Goal: Task Accomplishment & Management: Manage account settings

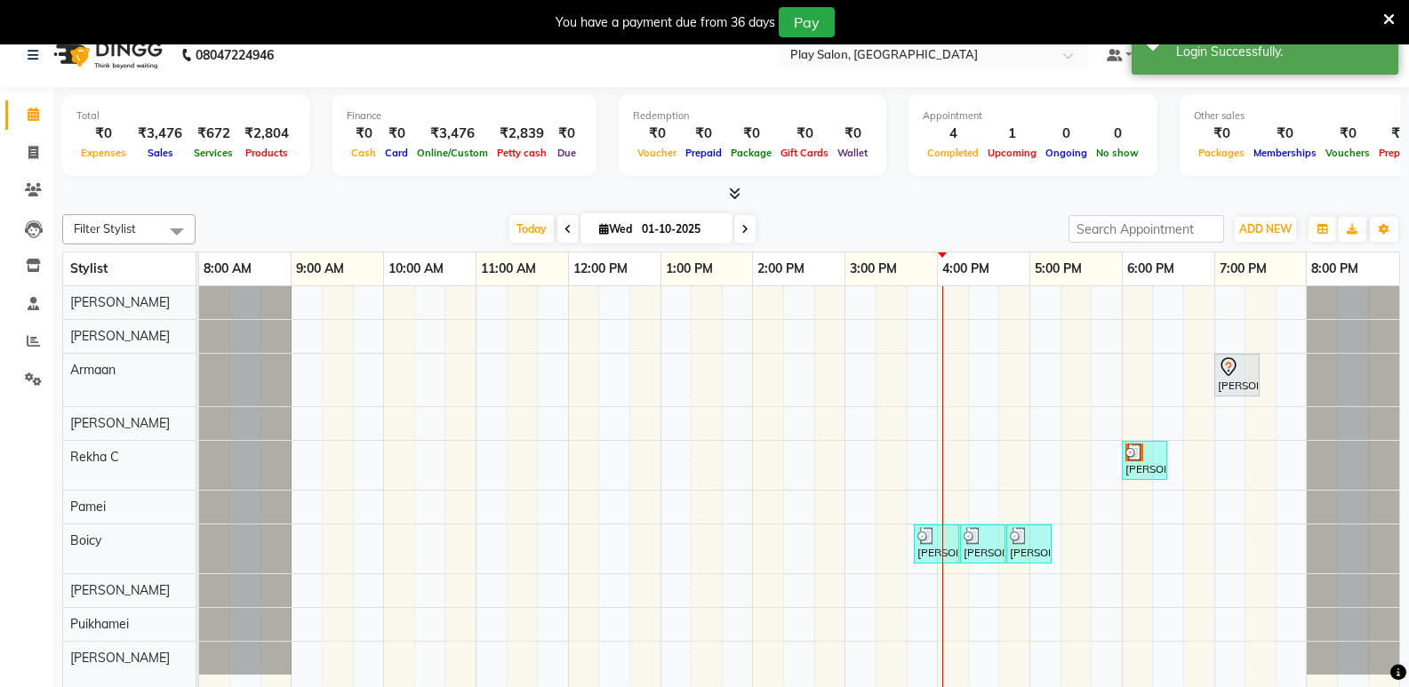
scroll to position [44, 0]
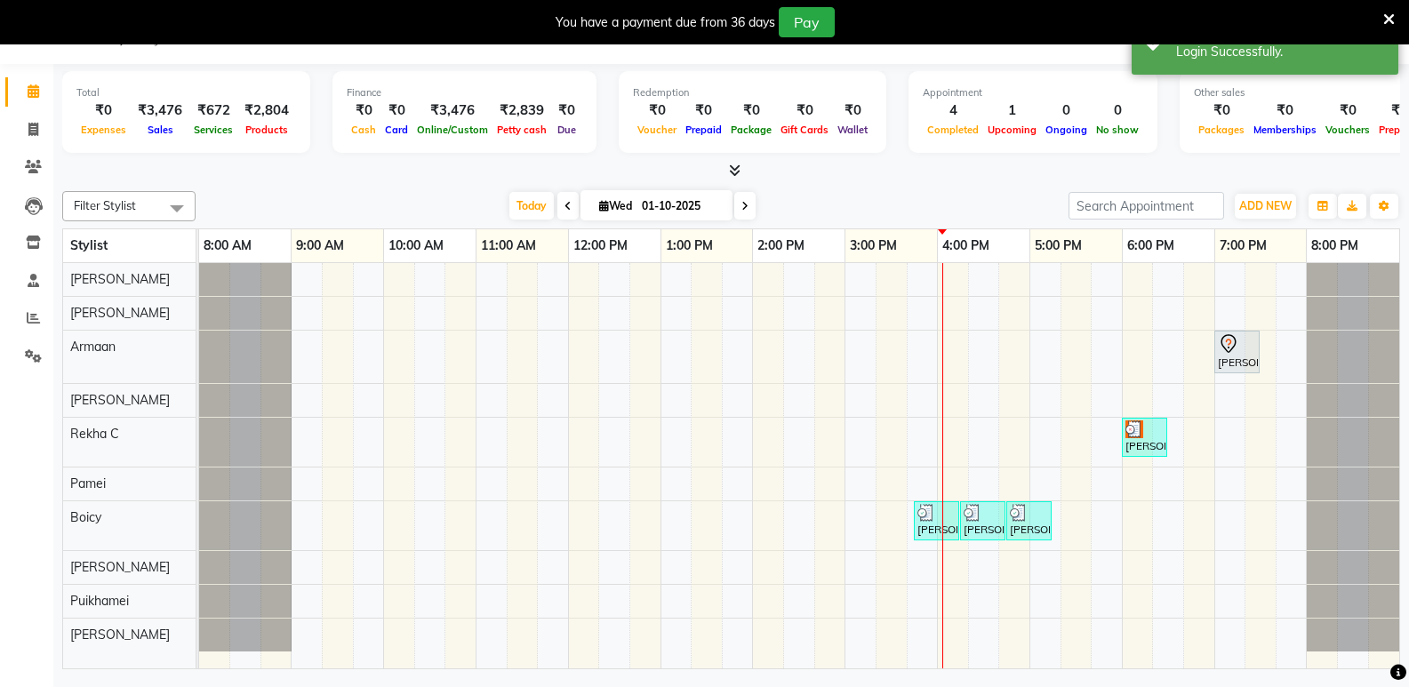
click at [741, 592] on div "[PERSON_NAME] A, TK02, 07:00 PM-07:30 PM, Men Hair Cut - Hair Cut Sr Stylist [P…" at bounding box center [799, 465] width 1200 height 405
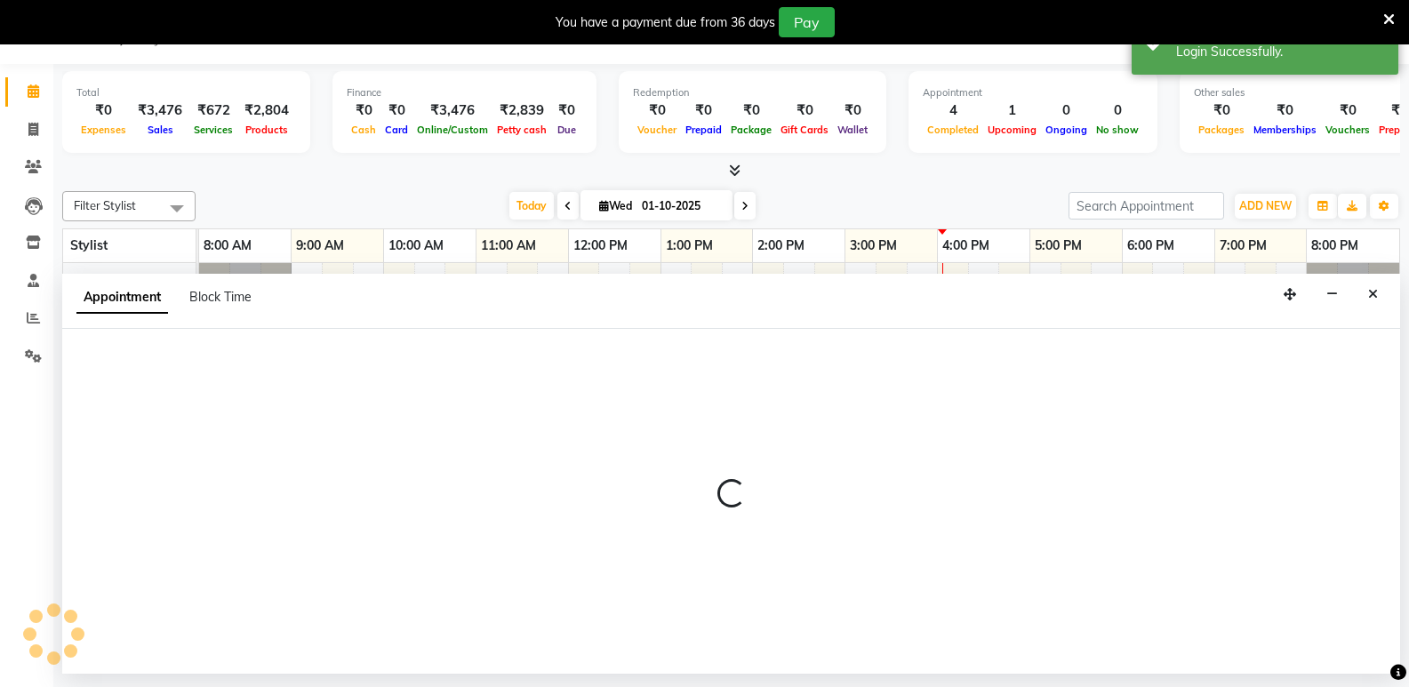
select select "88578"
select select "tentative"
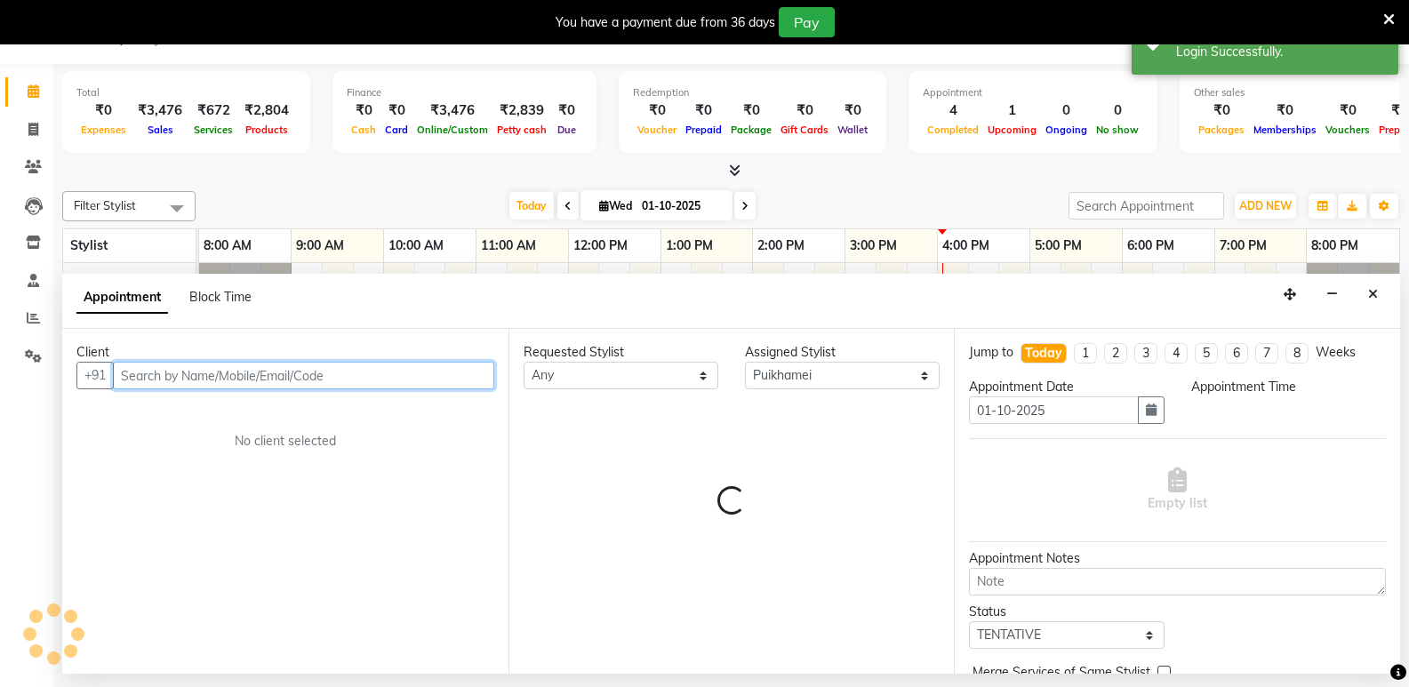
select select "825"
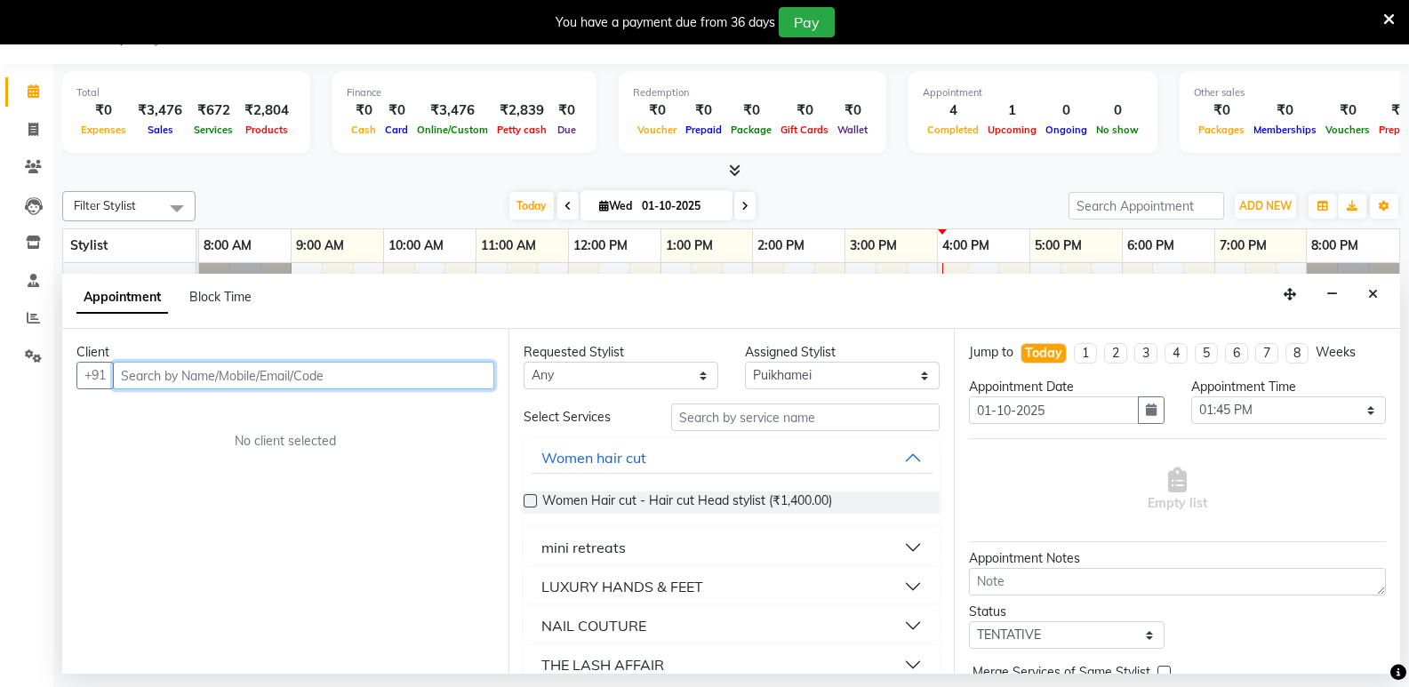
click at [326, 377] on input "text" at bounding box center [303, 376] width 381 height 28
type input "9"
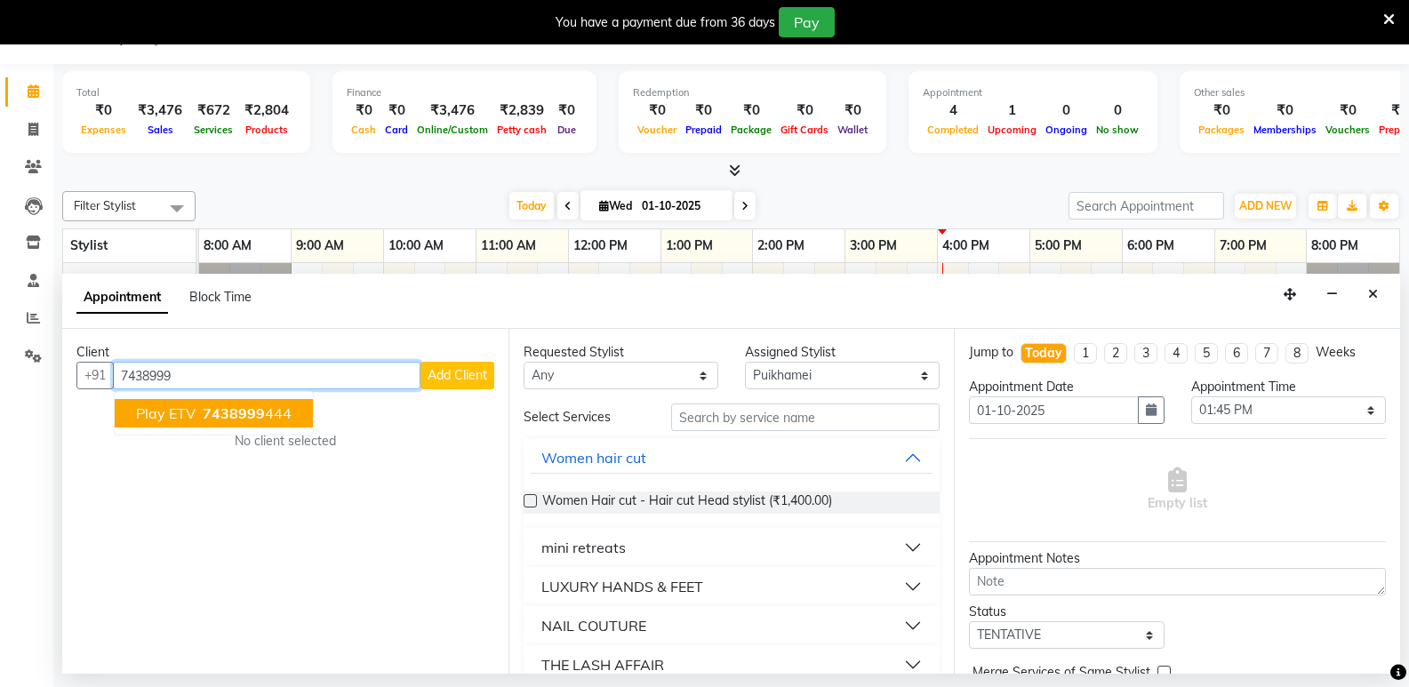
click at [280, 422] on button "Play ETV 7438999 444" at bounding box center [214, 413] width 198 height 28
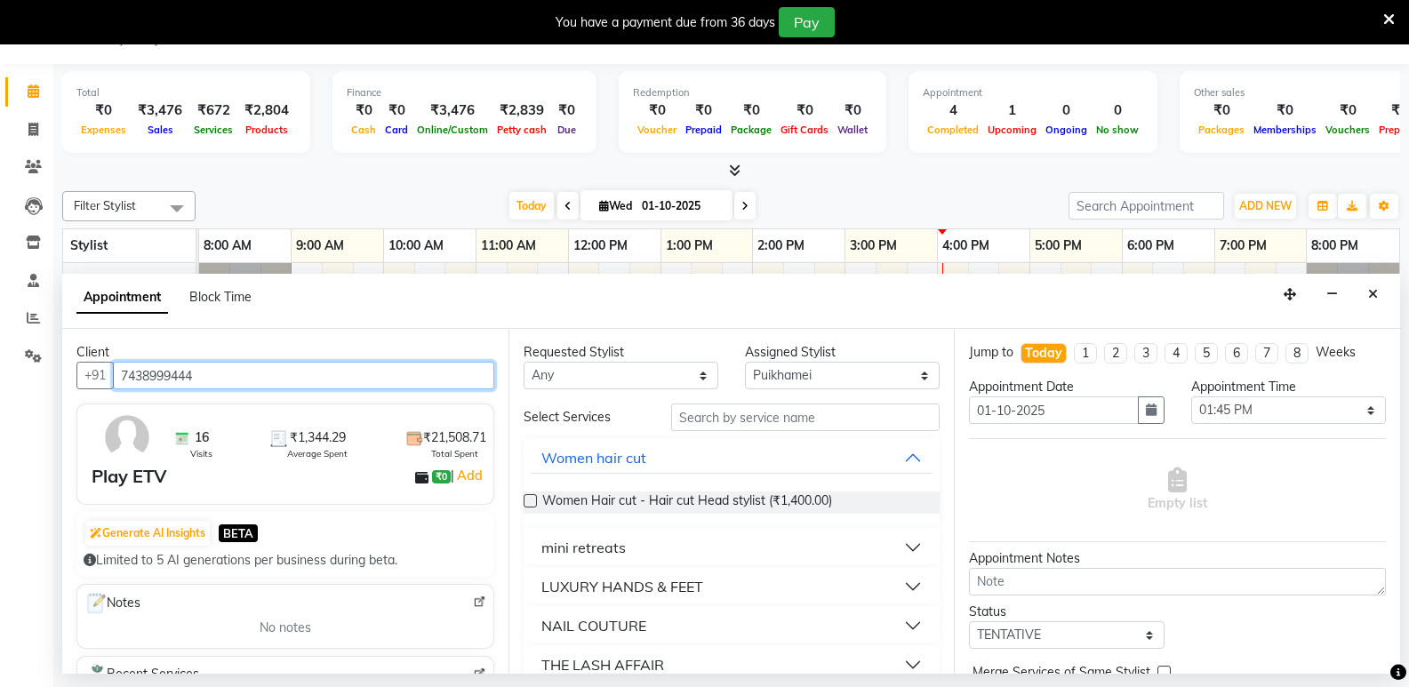
type input "7438999444"
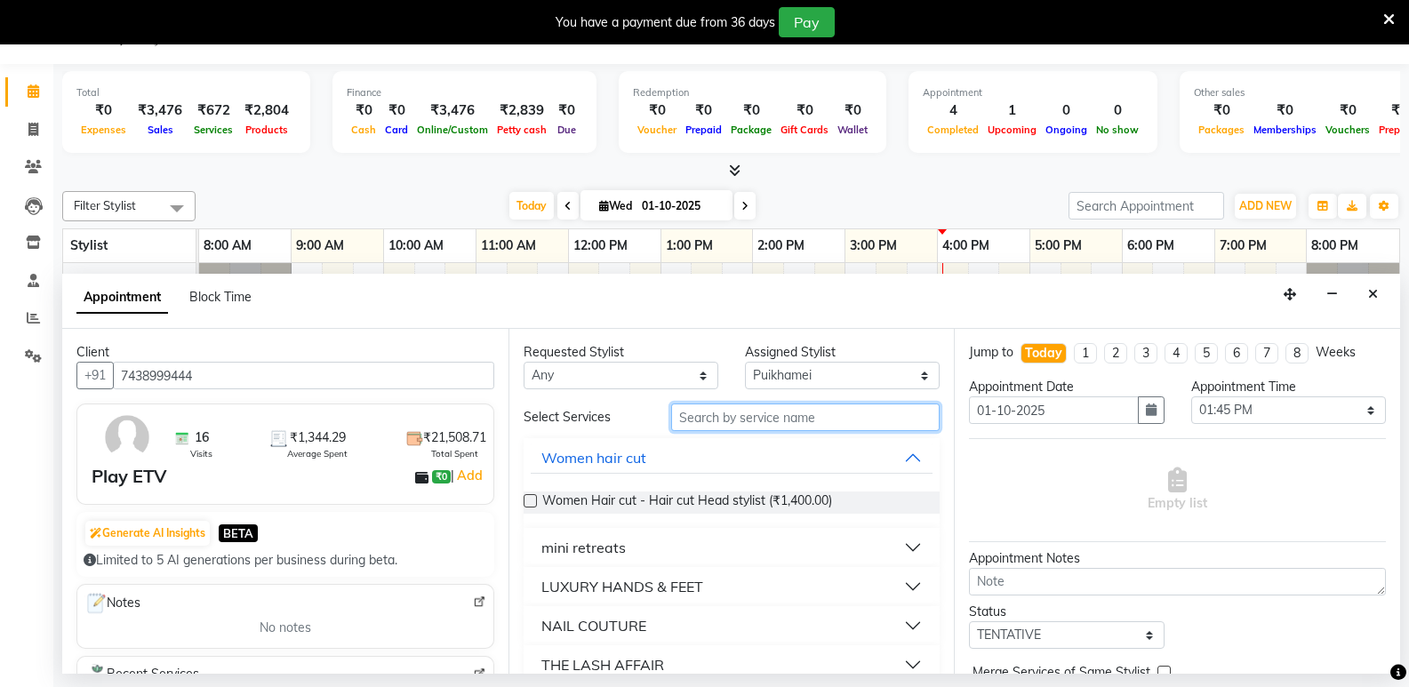
click at [685, 420] on input "text" at bounding box center [805, 418] width 269 height 28
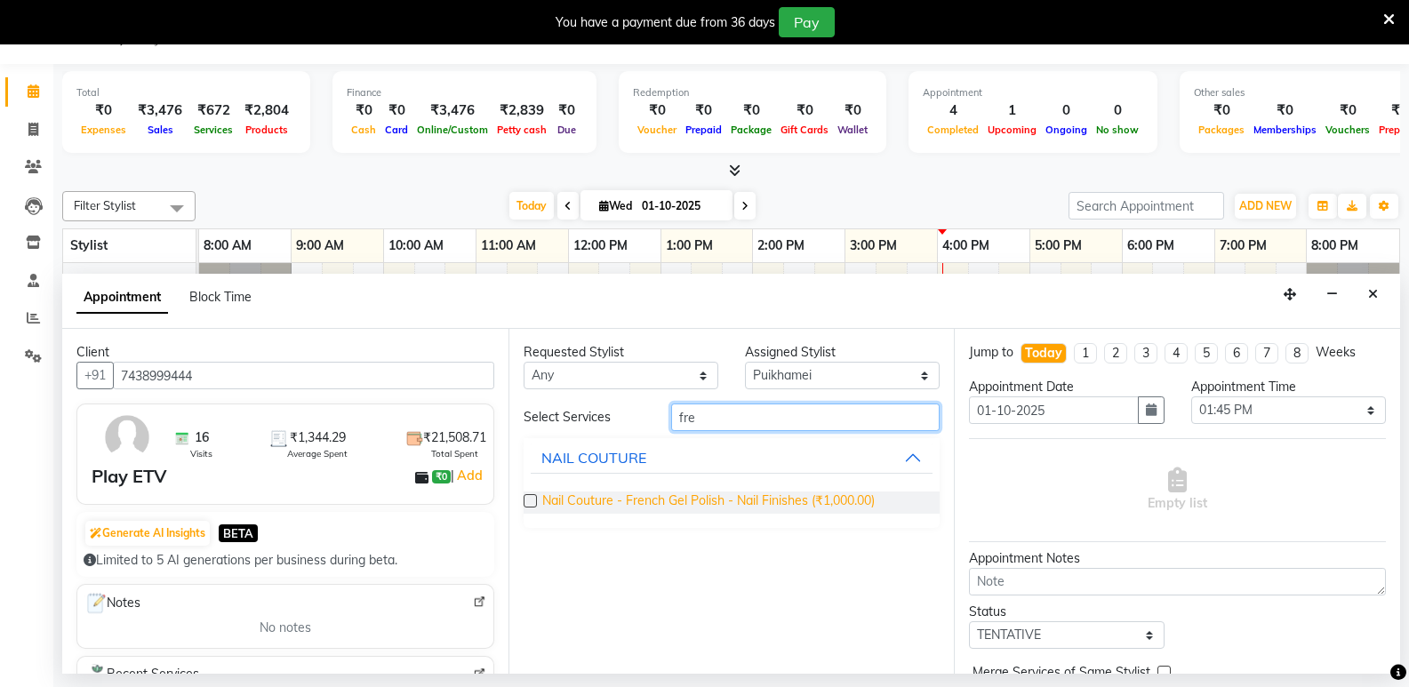
type input "fre"
click at [772, 506] on span "Nail Couture - French Gel Polish - Nail Finishes (₹1,000.00)" at bounding box center [708, 503] width 333 height 22
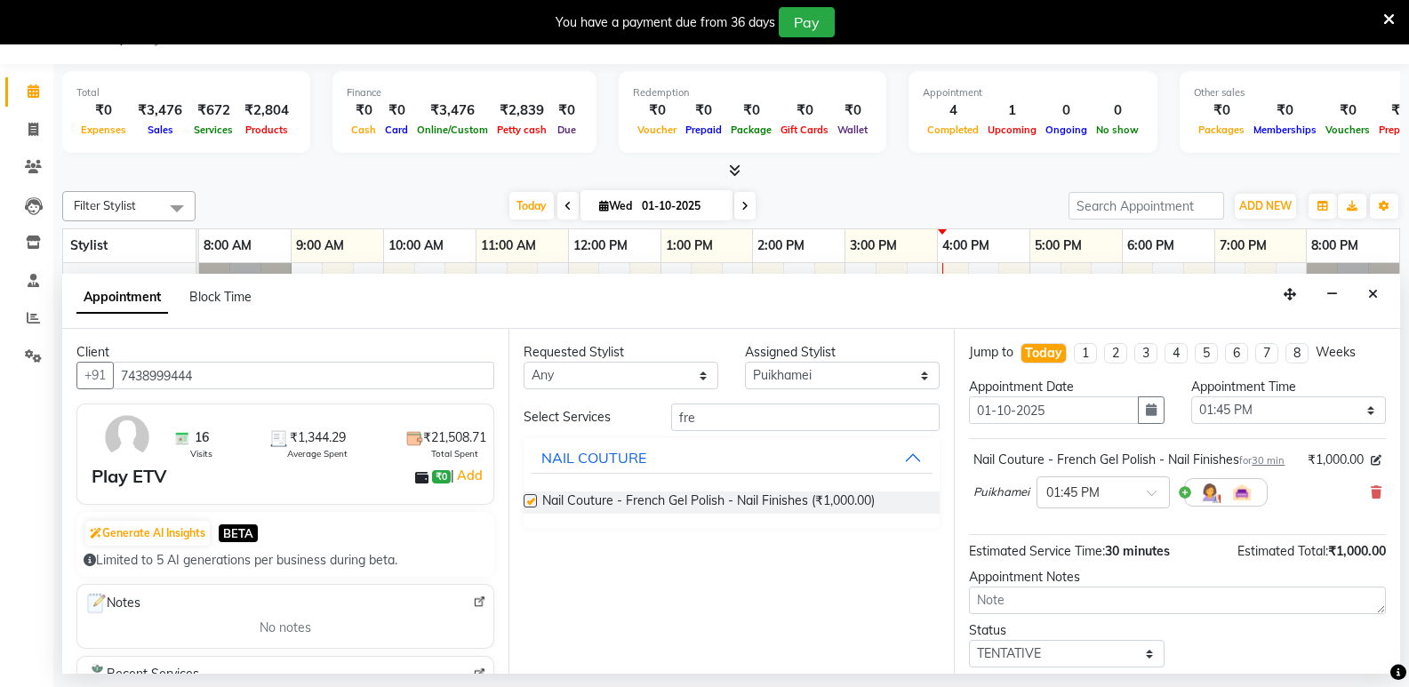
checkbox input "false"
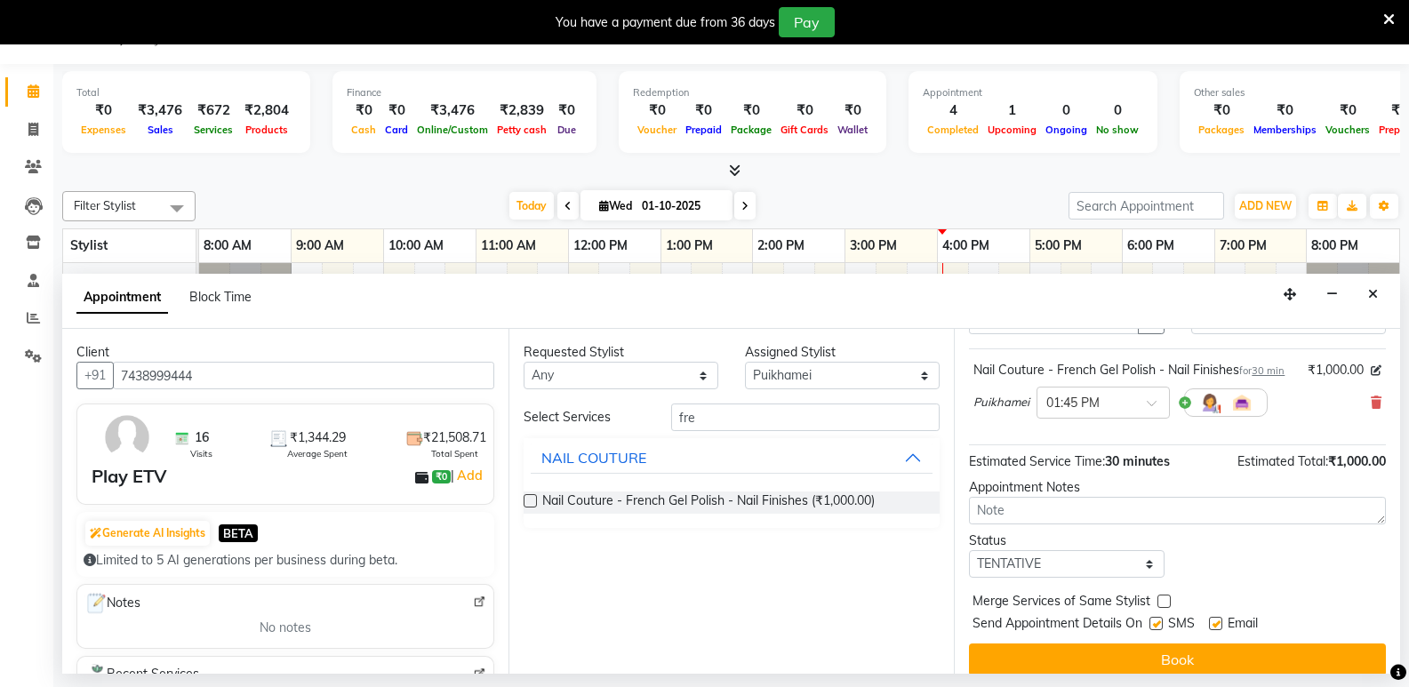
scroll to position [124, 0]
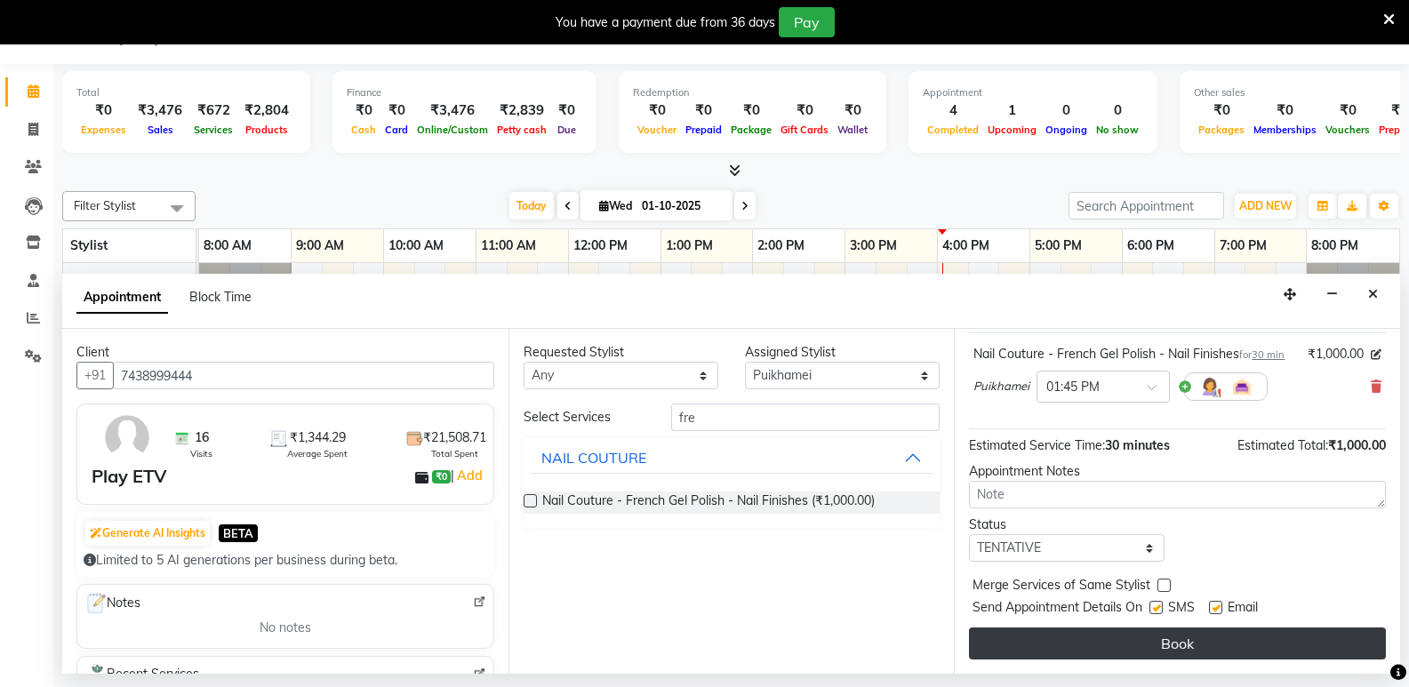
click at [1314, 640] on button "Book" at bounding box center [1177, 644] width 417 height 32
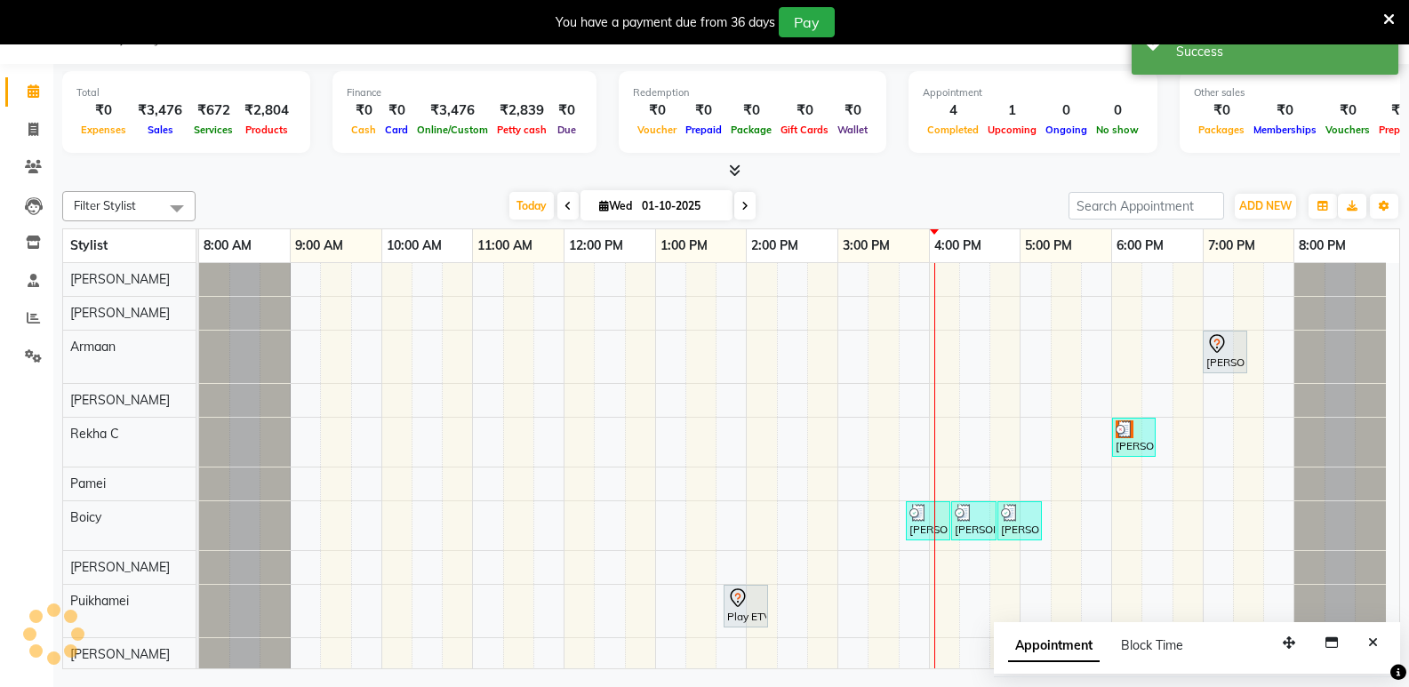
scroll to position [0, 0]
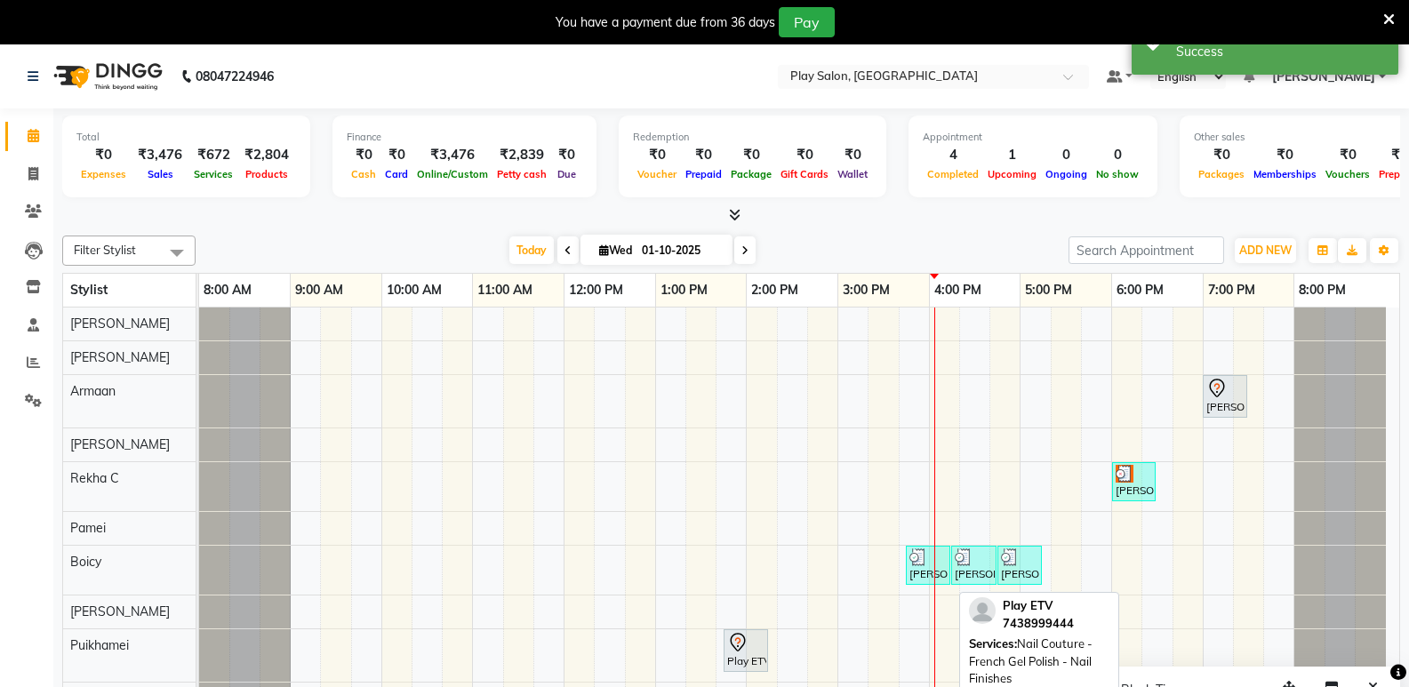
click at [752, 647] on div at bounding box center [745, 642] width 37 height 21
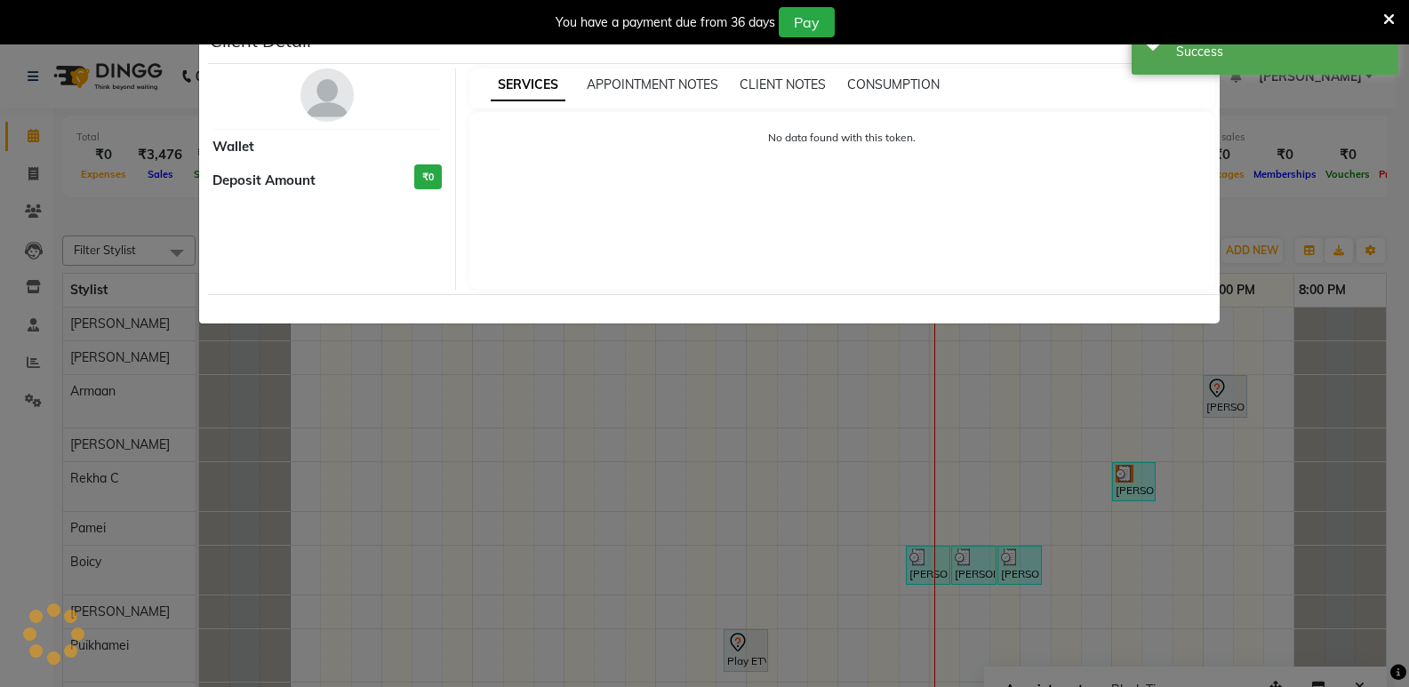
select select "7"
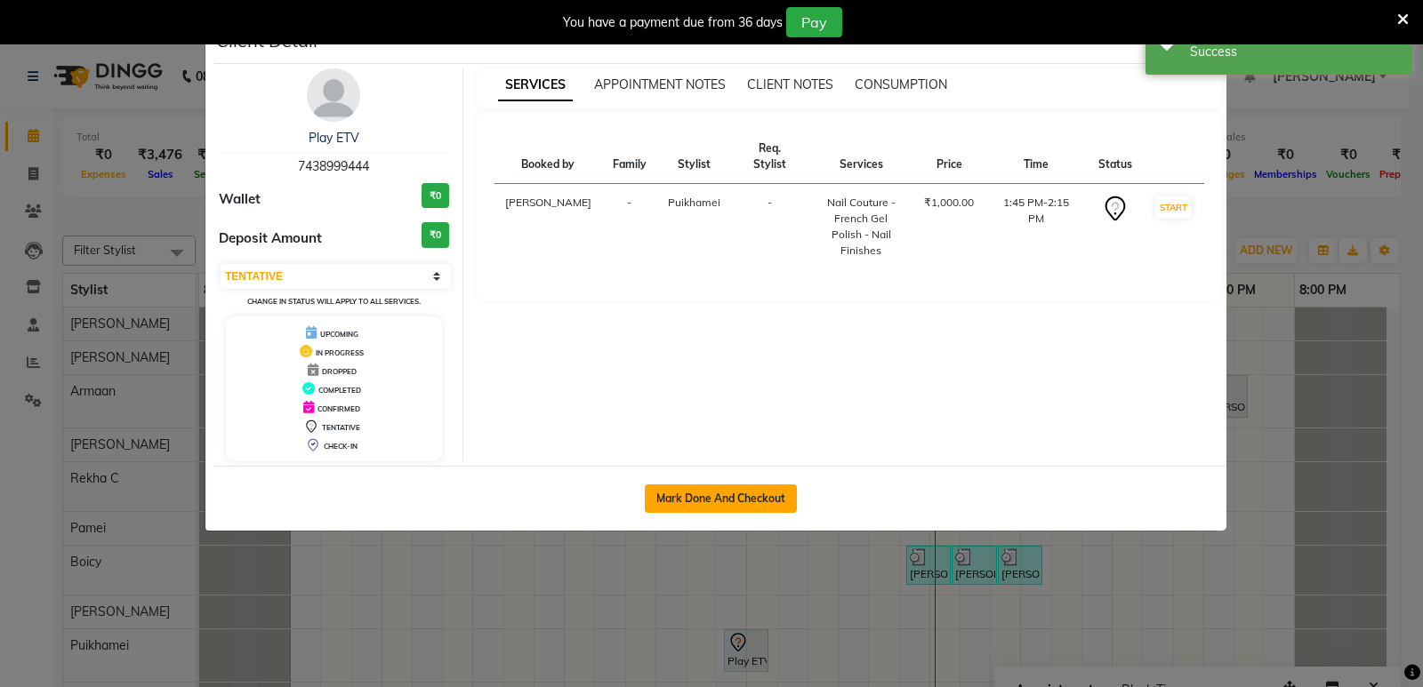
click at [705, 497] on button "Mark Done And Checkout" at bounding box center [721, 499] width 152 height 28
select select "8631"
select select "service"
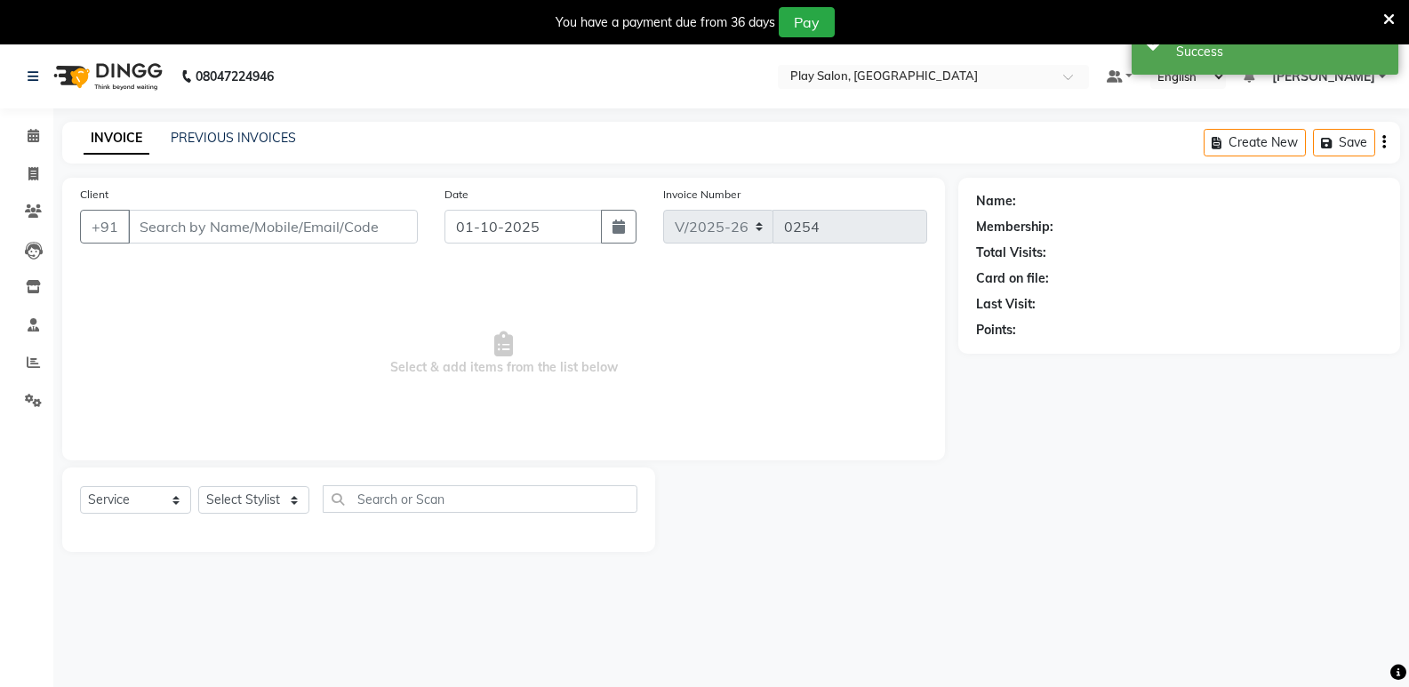
type input "7438999444"
select select "88578"
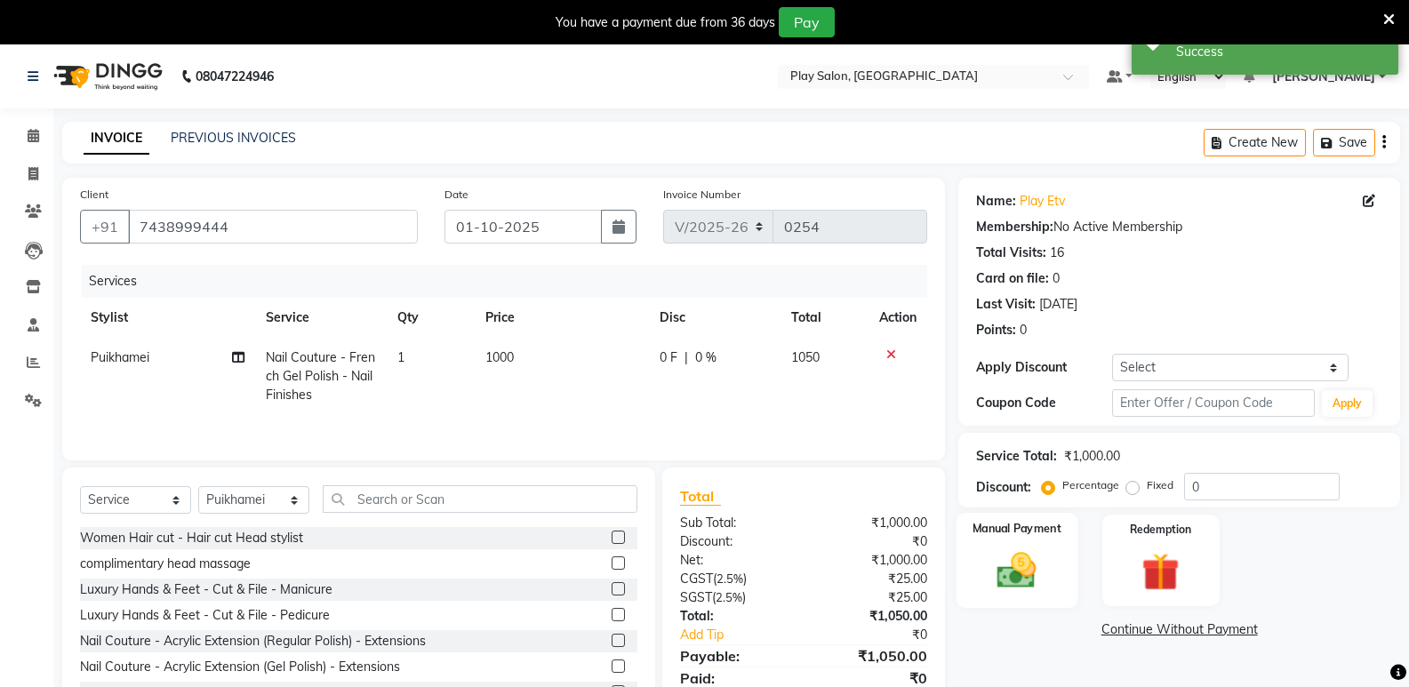
click at [1056, 579] on div "Manual Payment" at bounding box center [1018, 560] width 122 height 95
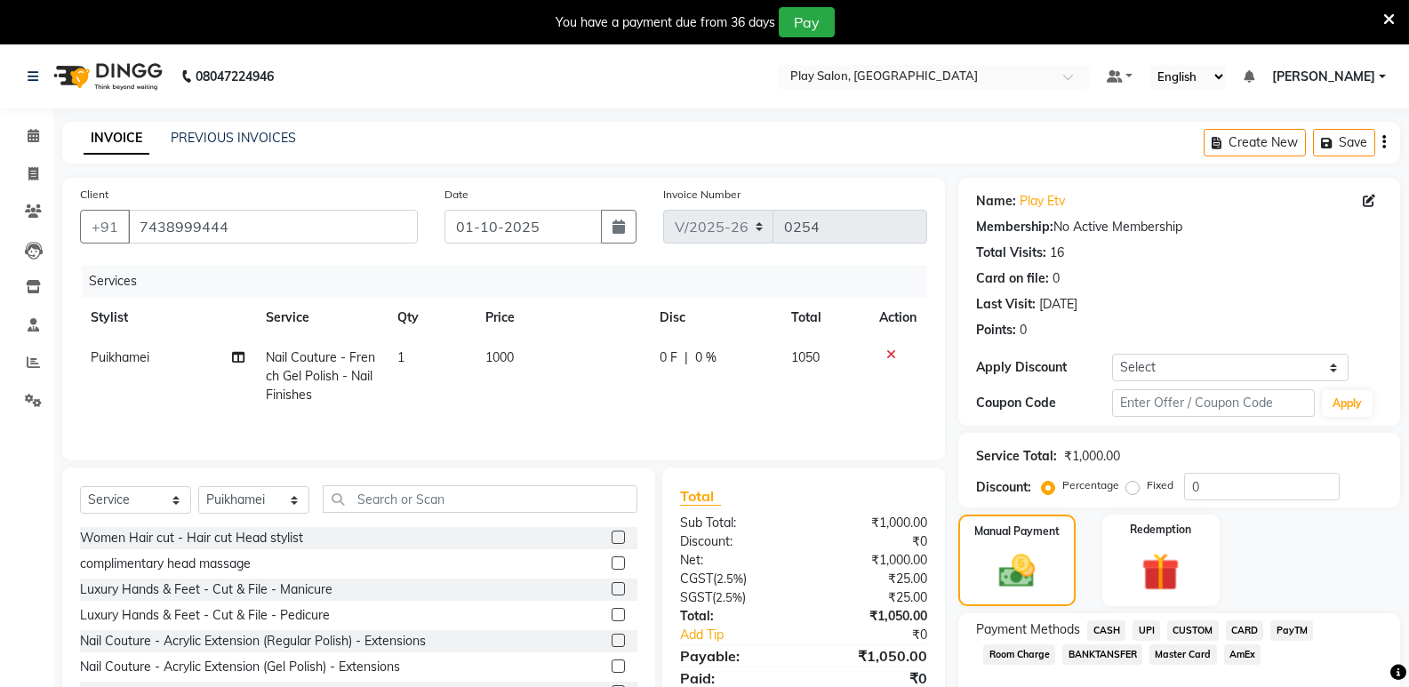
click at [510, 364] on span "1000" at bounding box center [499, 357] width 28 height 16
select select "88578"
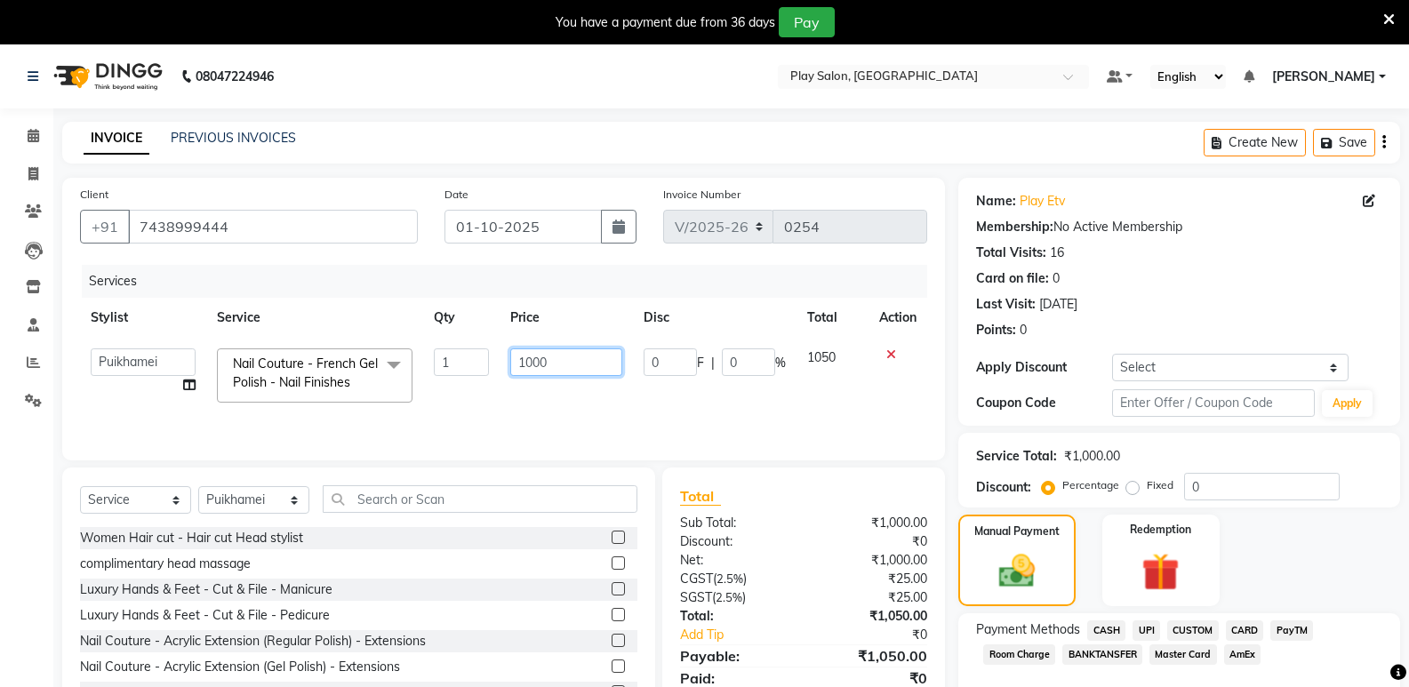
click at [551, 370] on input "1000" at bounding box center [565, 363] width 111 height 28
type input "1"
type input "500"
click at [1186, 627] on span "CUSTOM" at bounding box center [1193, 631] width 52 height 20
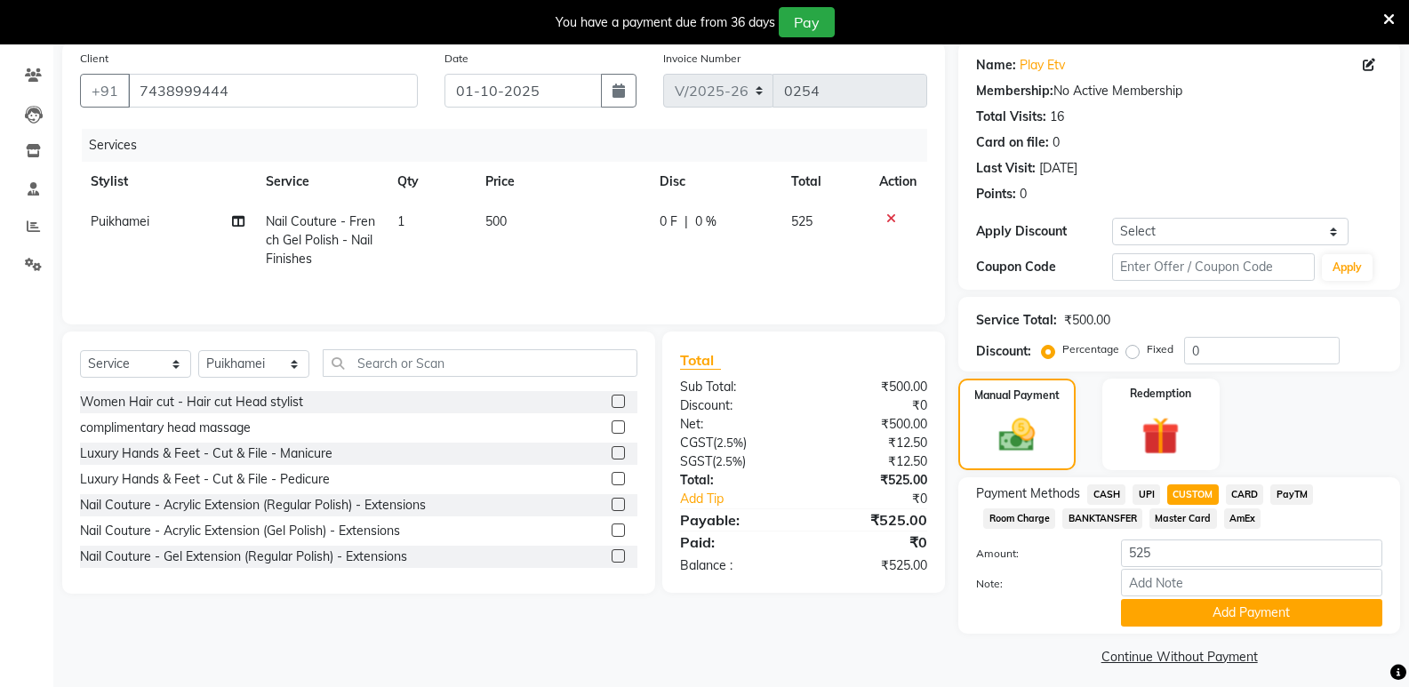
scroll to position [139, 0]
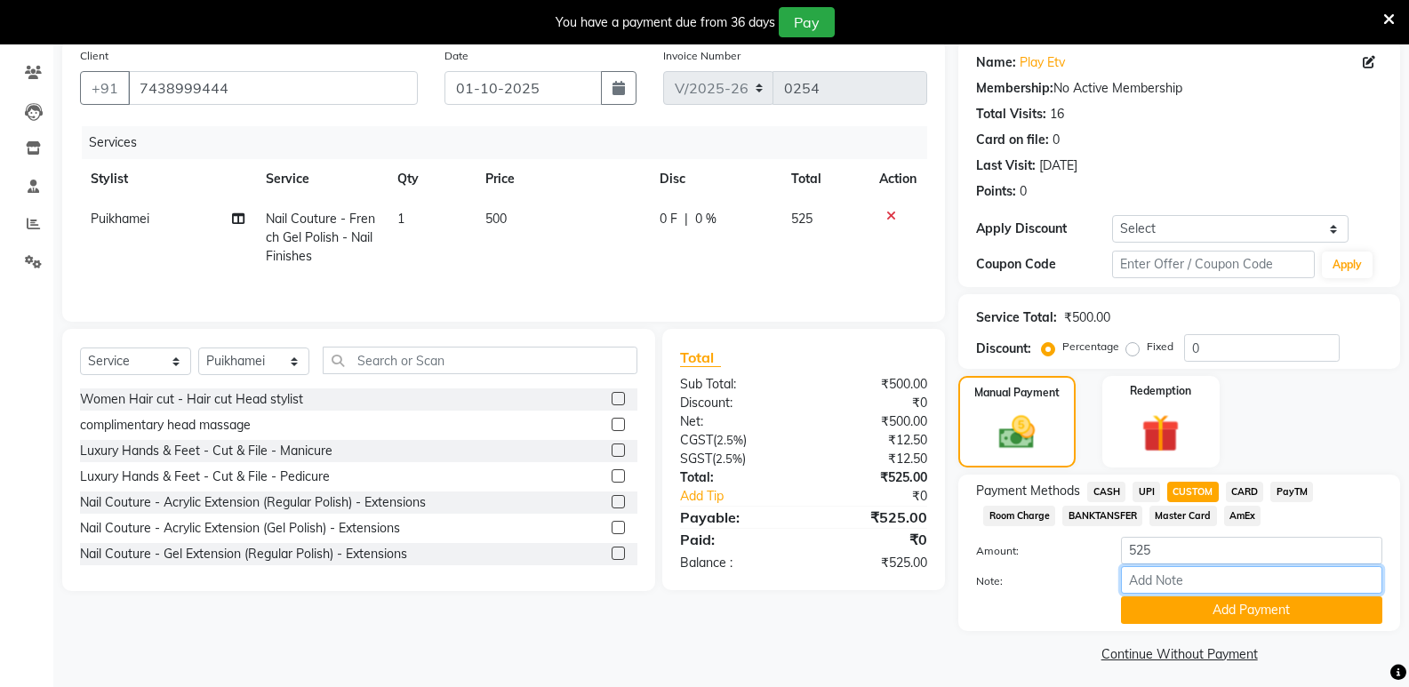
click at [1135, 573] on input "Note:" at bounding box center [1251, 580] width 261 height 28
type input "UPI"
click at [1217, 623] on button "Add Payment" at bounding box center [1251, 611] width 261 height 28
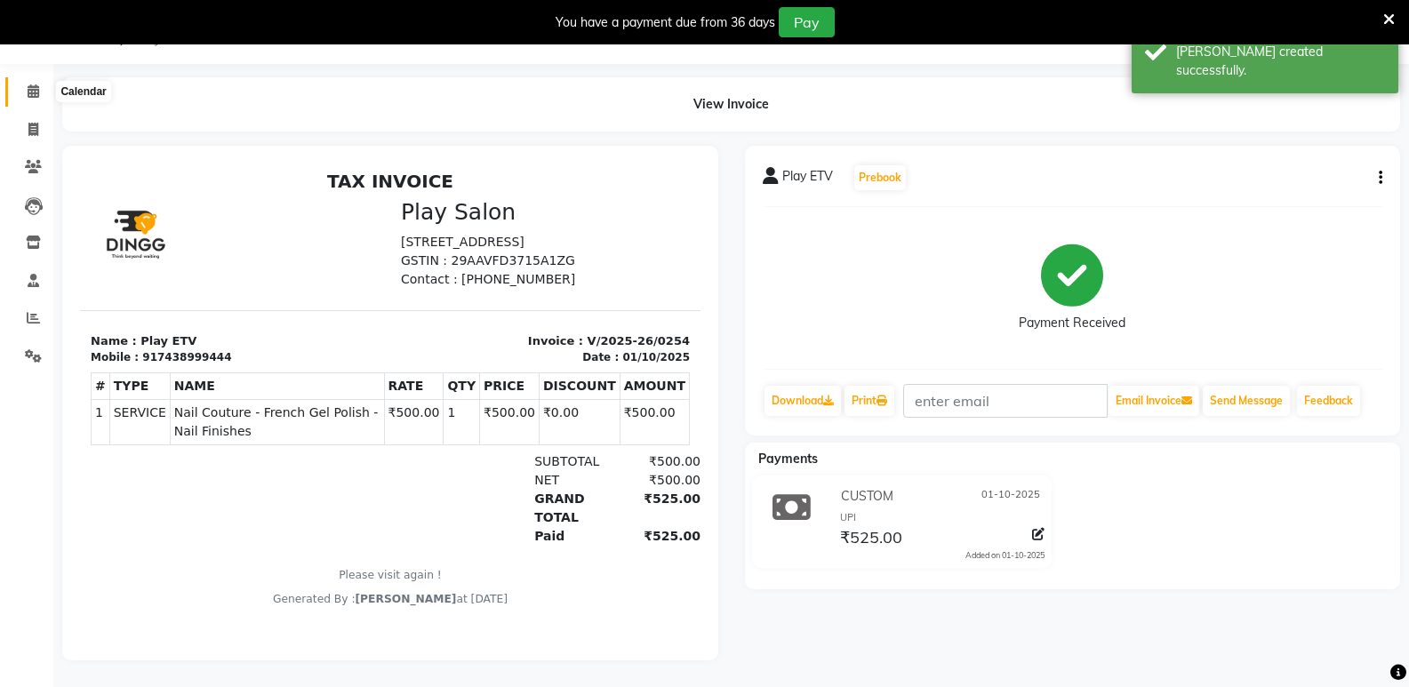
click at [44, 82] on span at bounding box center [33, 92] width 31 height 20
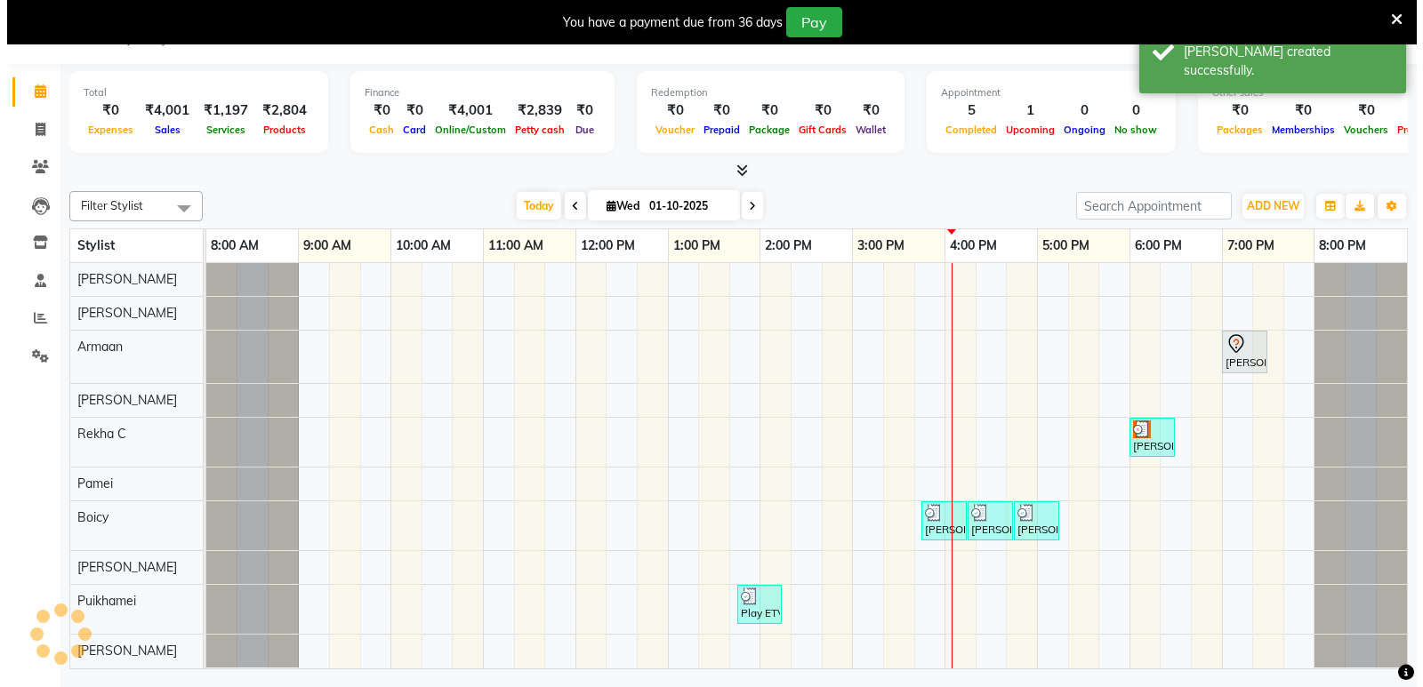
scroll to position [44, 0]
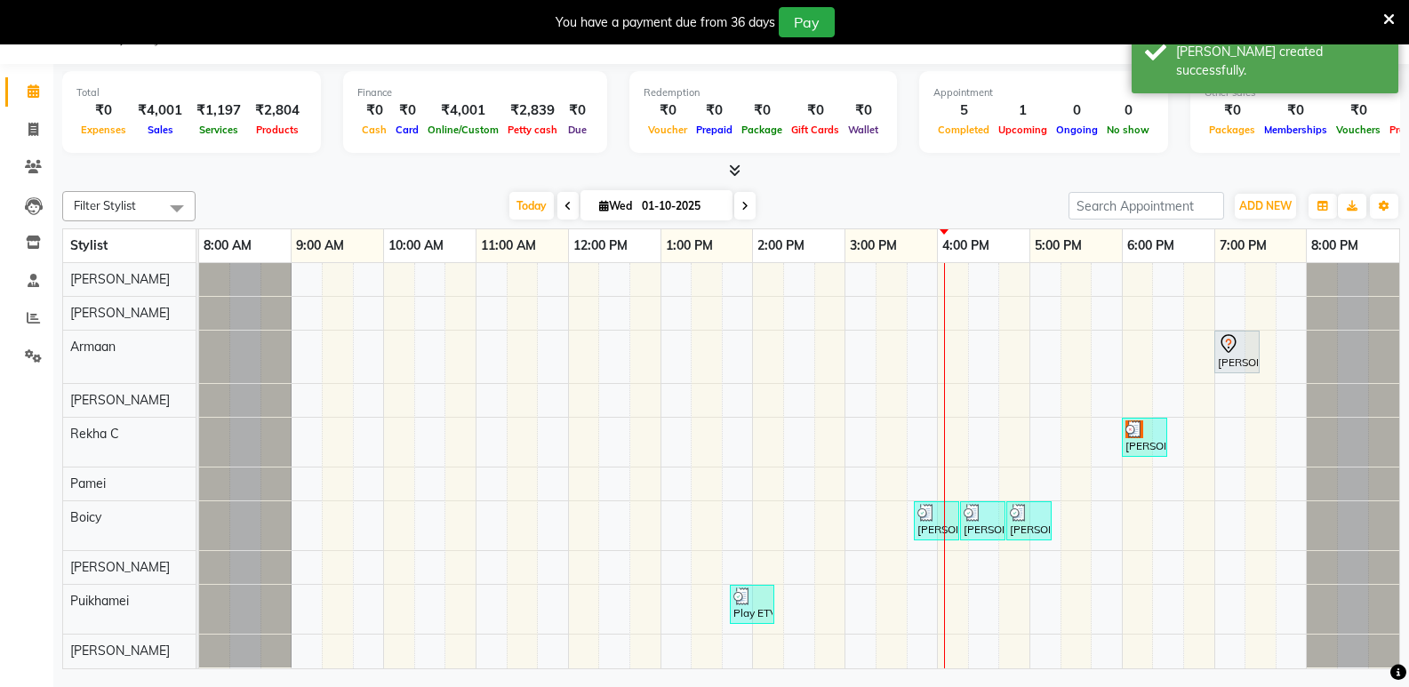
click at [1151, 443] on div "[PERSON_NAME], TK01, 06:00 PM-06:30 PM, Beauty Essentials - Full Legs Brighteni…" at bounding box center [1145, 438] width 42 height 34
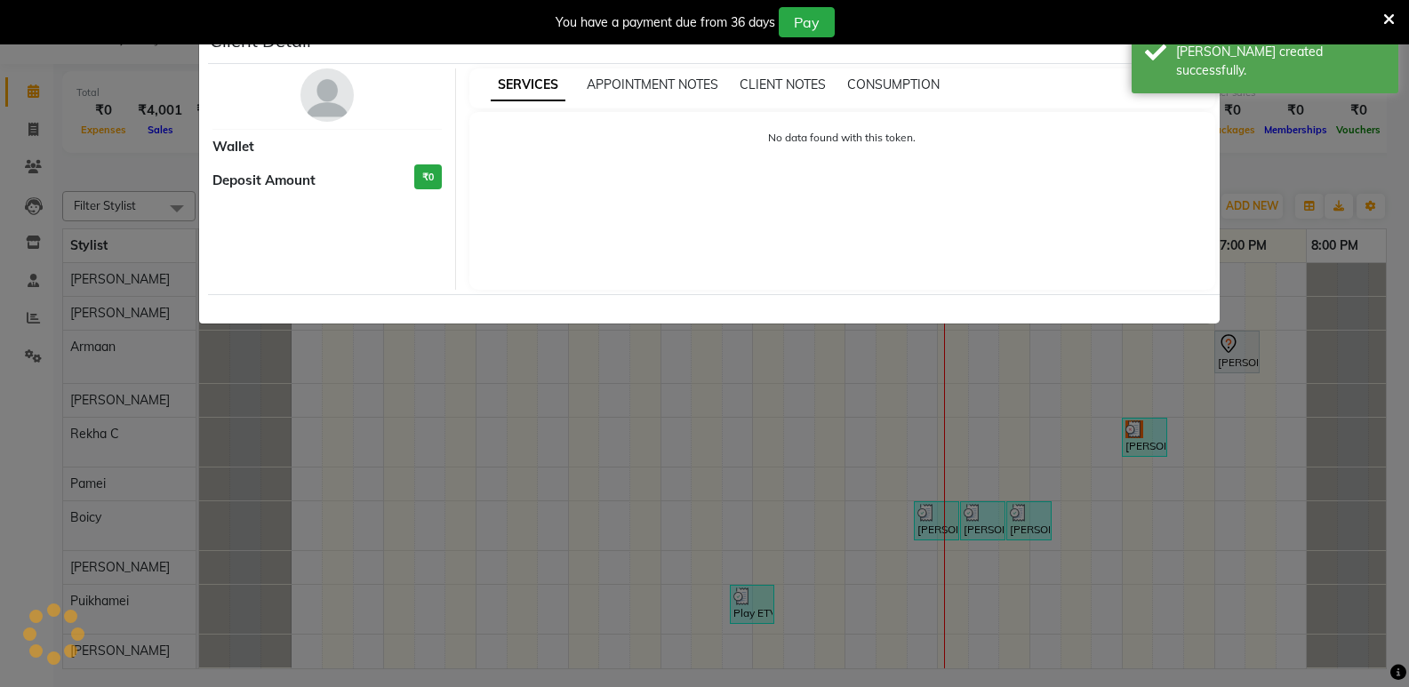
select select "3"
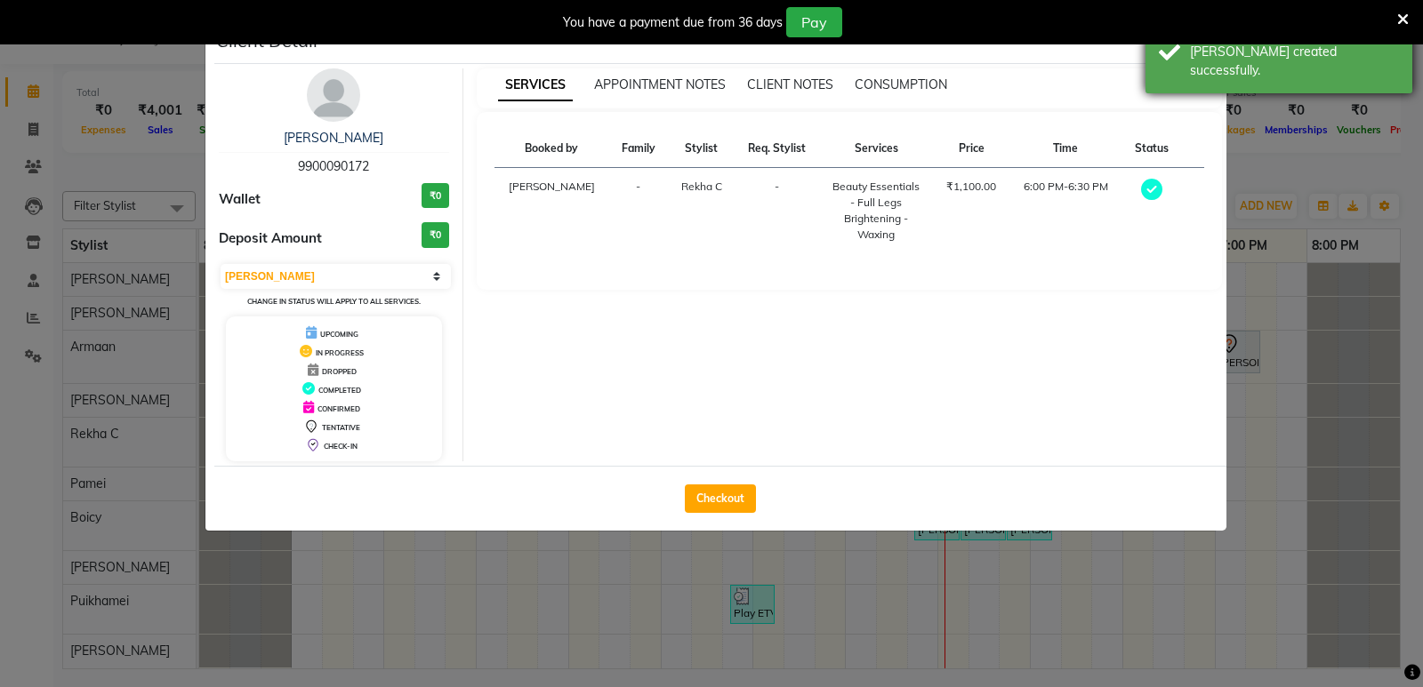
click at [1194, 61] on div "Success [PERSON_NAME] created successfully." at bounding box center [1278, 52] width 267 height 83
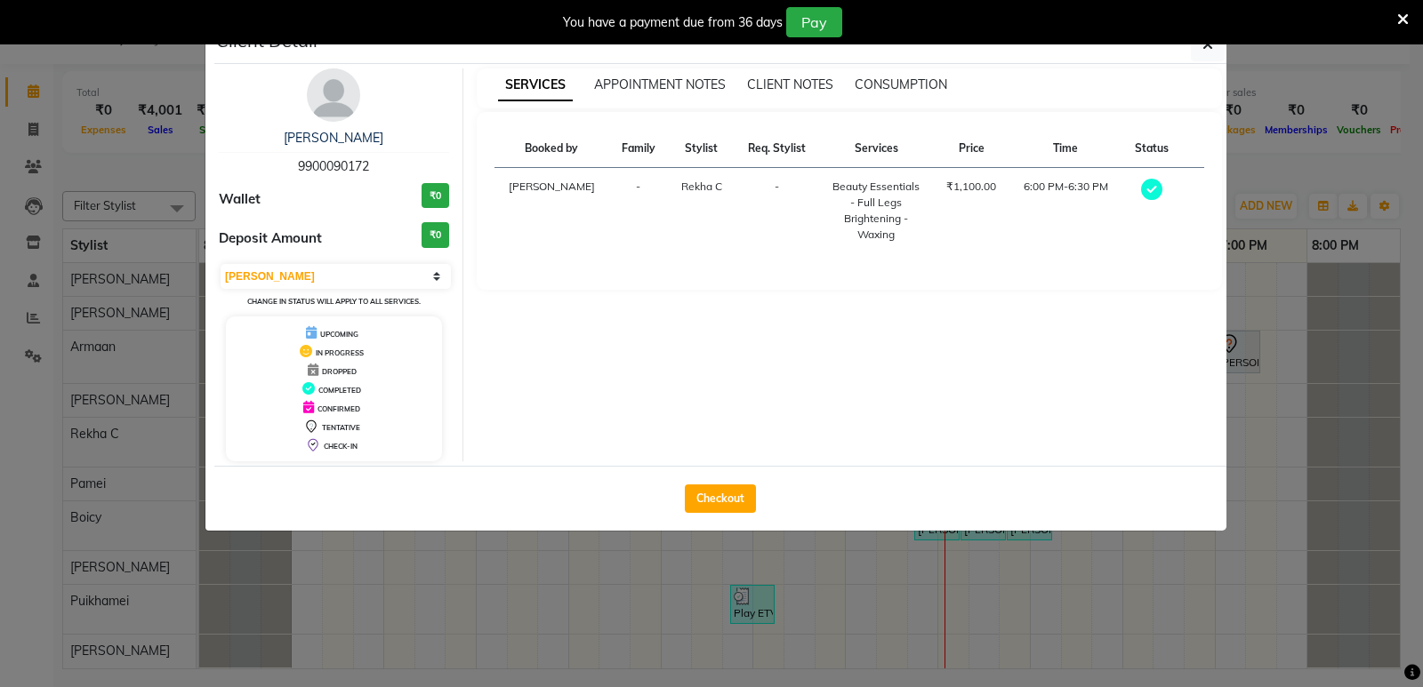
click at [1407, 20] on icon at bounding box center [1403, 20] width 12 height 16
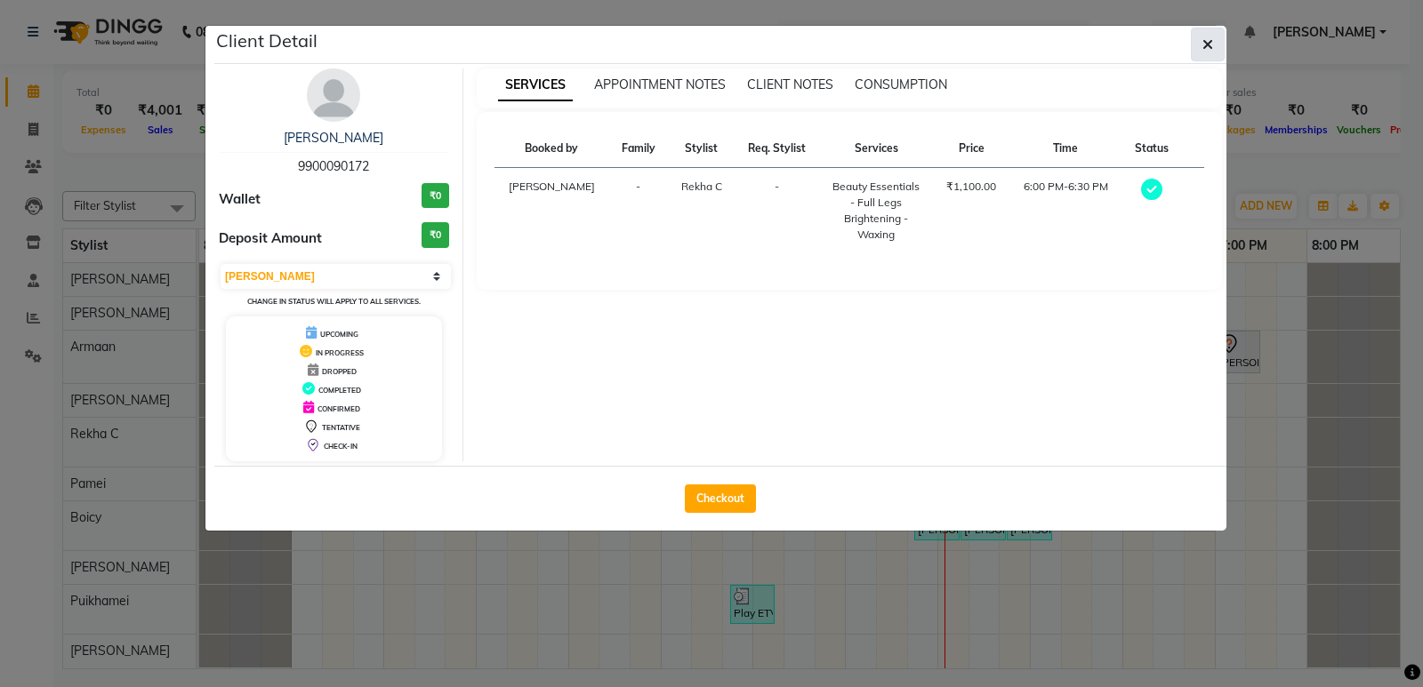
click at [1209, 39] on icon "button" at bounding box center [1207, 44] width 11 height 14
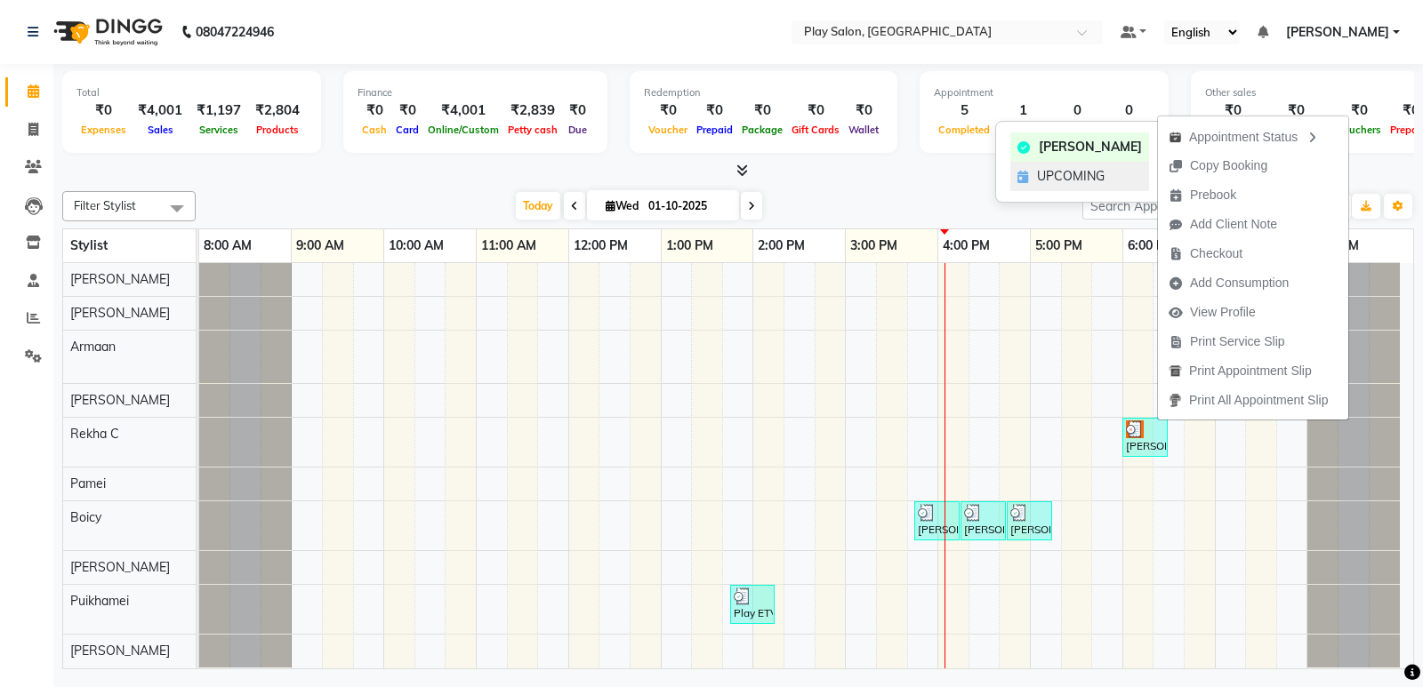
click at [1094, 169] on span "UPCOMING" at bounding box center [1071, 176] width 68 height 19
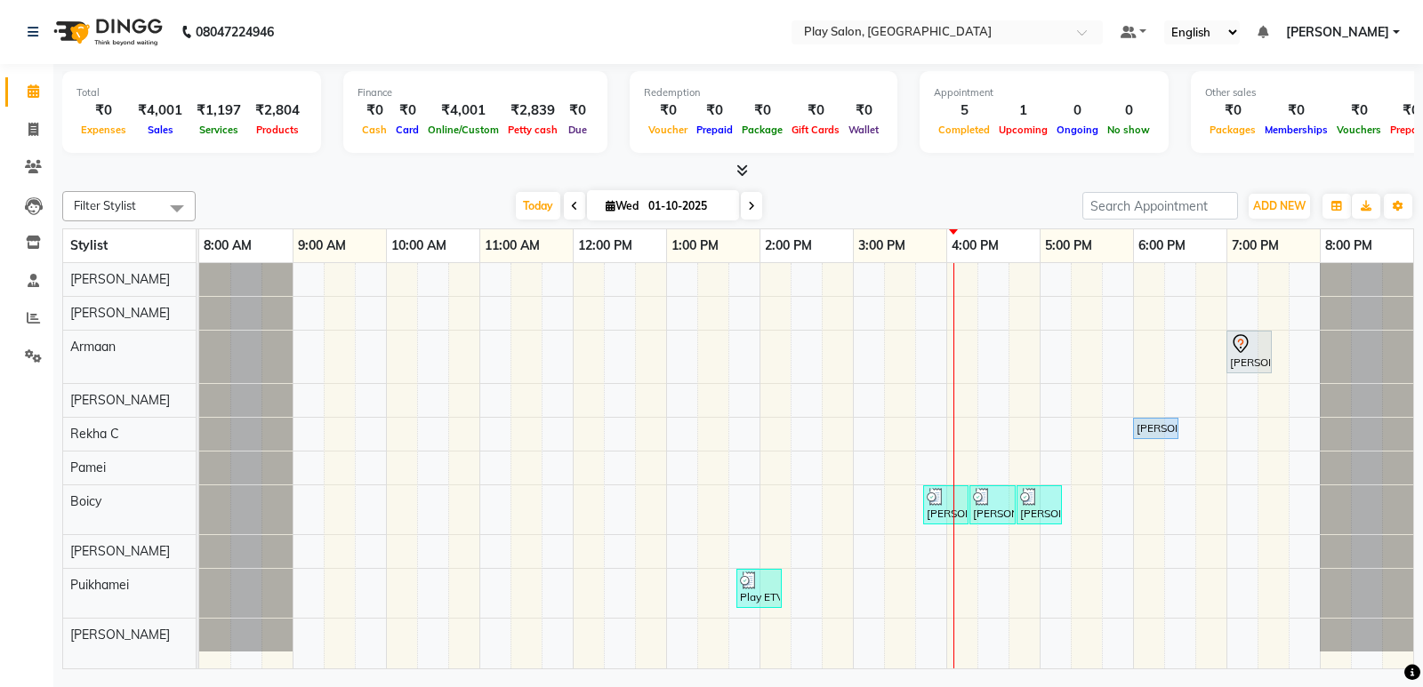
click at [1319, 22] on ul "Default Panel My Panel English ENGLISH Español العربية मराठी हिंदी ગુજરાતી தமிழ…" at bounding box center [1259, 32] width 297 height 24
click at [1320, 27] on ul "Default Panel My Panel English ENGLISH Español العربية मराठी हिंदी ગુજરાતી தமிழ…" at bounding box center [1259, 32] width 297 height 24
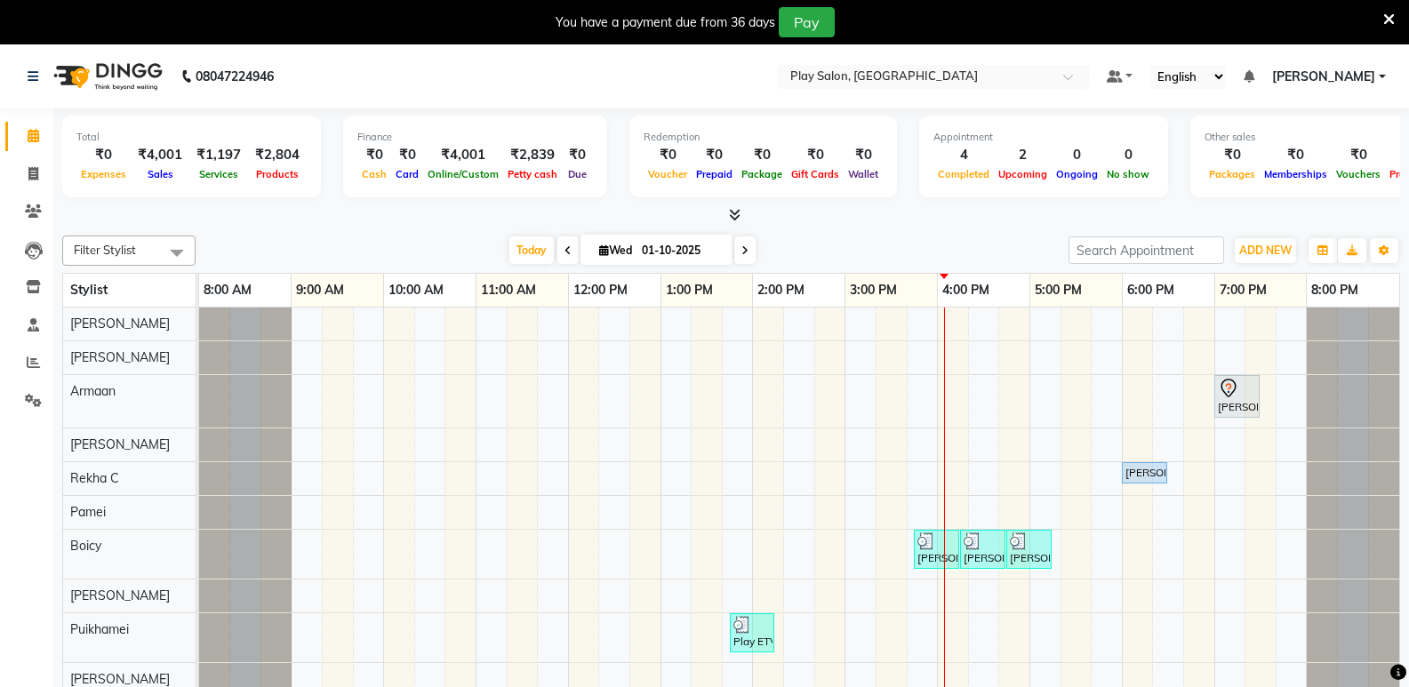
click at [1320, 71] on span "Salauddin" at bounding box center [1323, 77] width 103 height 19
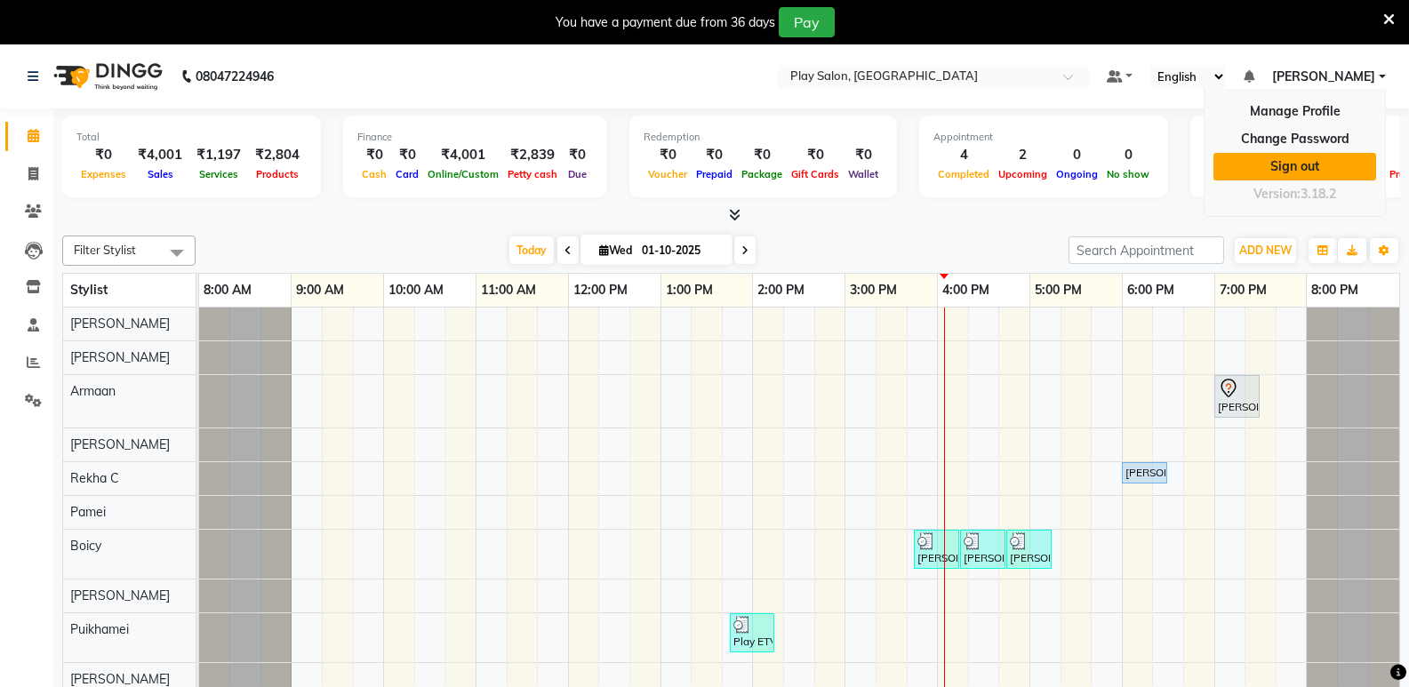
click at [1299, 158] on link "Sign out" at bounding box center [1295, 167] width 163 height 28
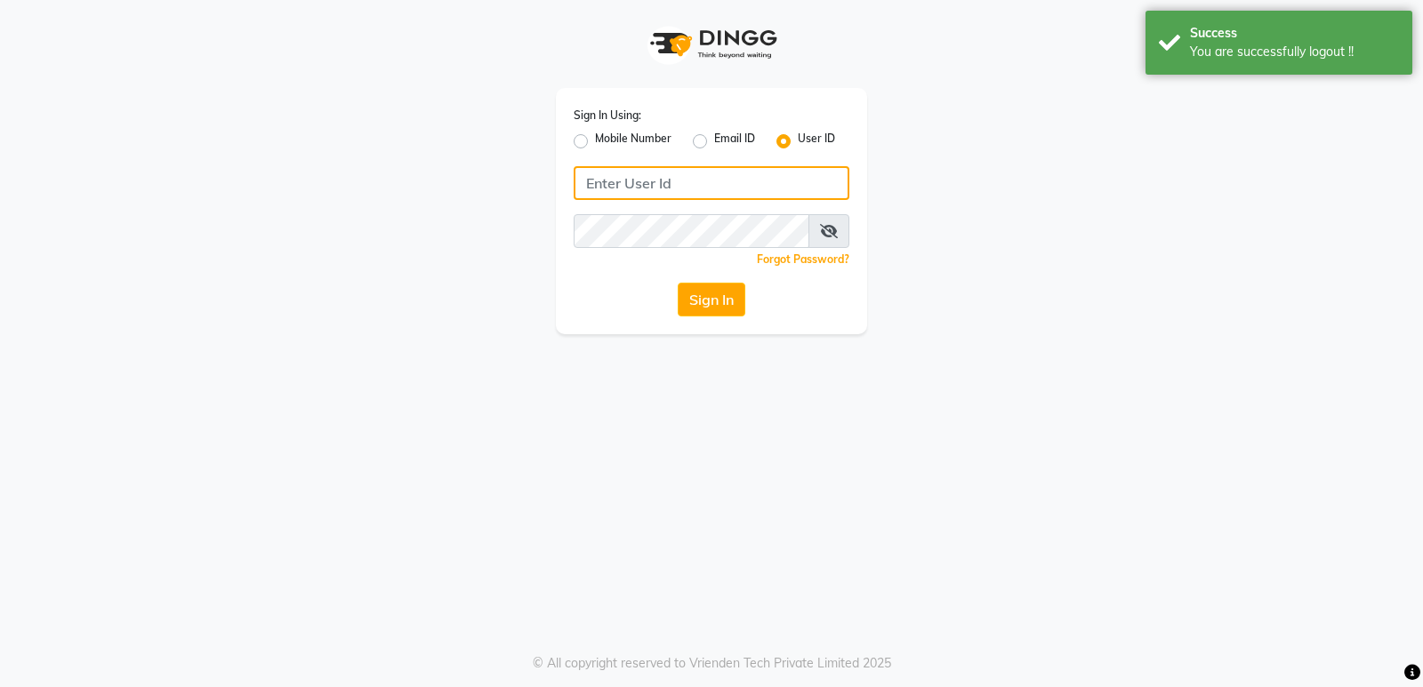
type input "9606078828"
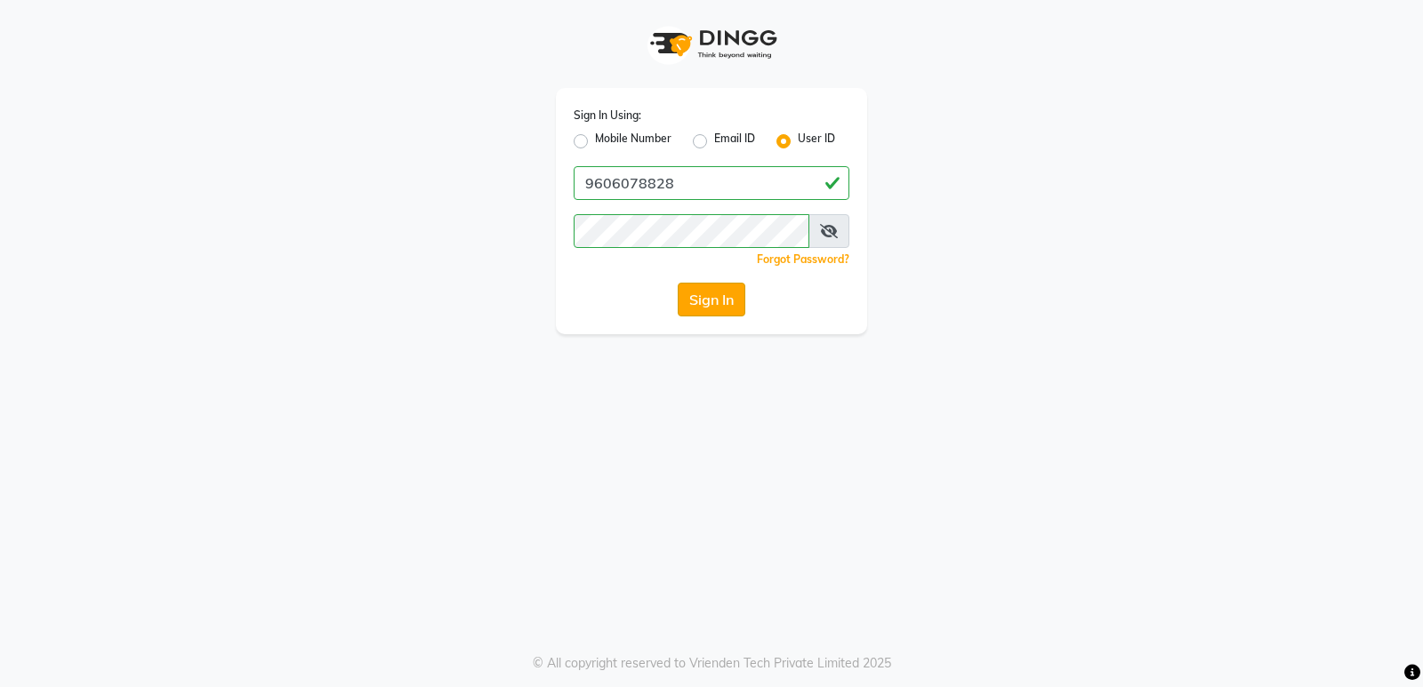
click at [694, 296] on button "Sign In" at bounding box center [712, 300] width 68 height 34
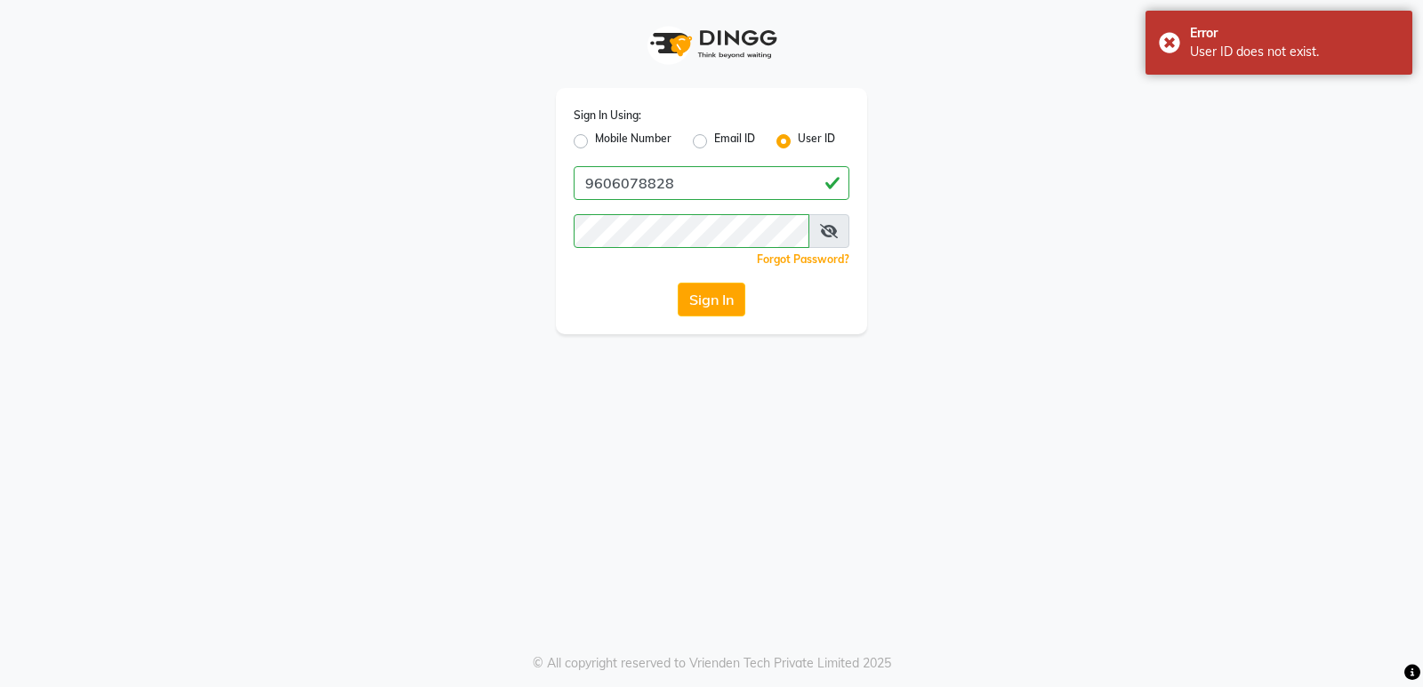
click at [714, 269] on div "Sign In Using: Mobile Number Email ID User ID 9606078828 Remember me Forgot Pas…" at bounding box center [711, 211] width 311 height 246
click at [707, 304] on button "Sign In" at bounding box center [712, 300] width 68 height 34
click at [821, 236] on icon at bounding box center [829, 231] width 18 height 14
click at [705, 184] on input "9606078828" at bounding box center [712, 183] width 276 height 34
click at [702, 296] on button "Sign In" at bounding box center [712, 300] width 68 height 34
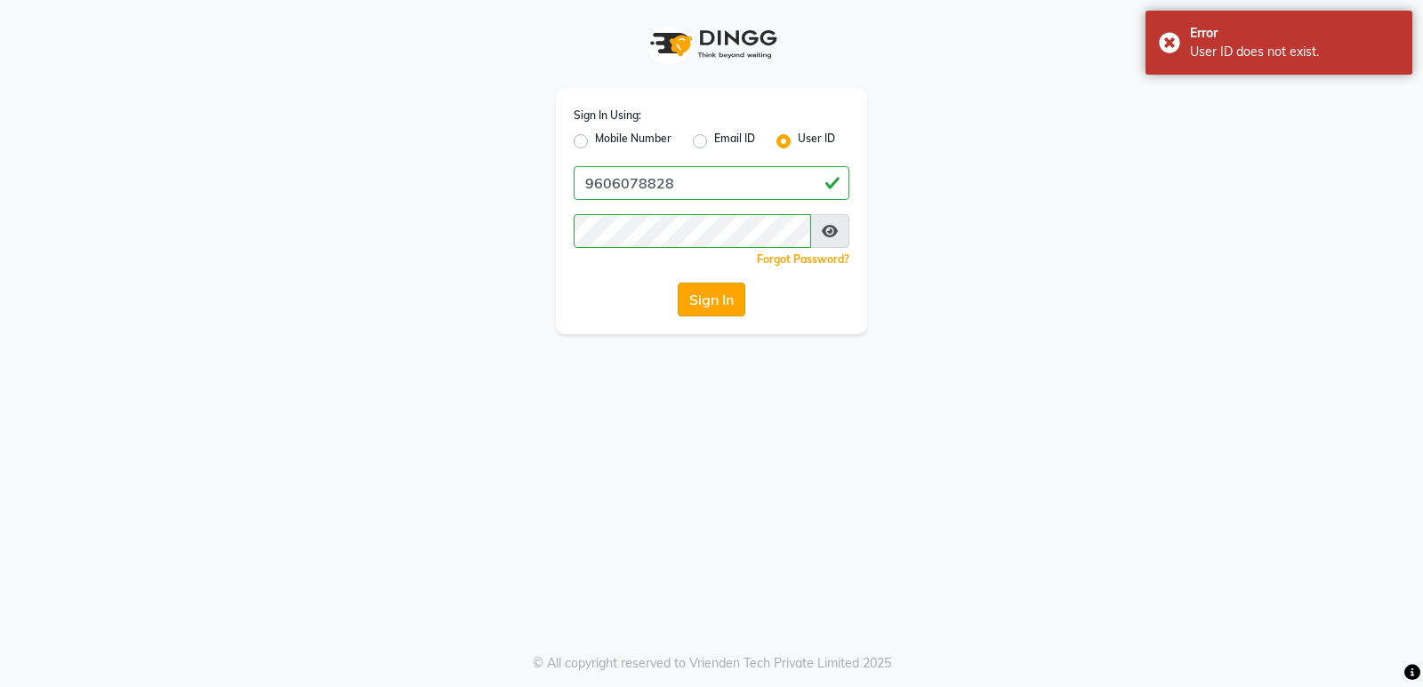
click at [702, 296] on button "Sign In" at bounding box center [712, 300] width 68 height 34
click at [702, 296] on div "Sign In" at bounding box center [712, 300] width 276 height 34
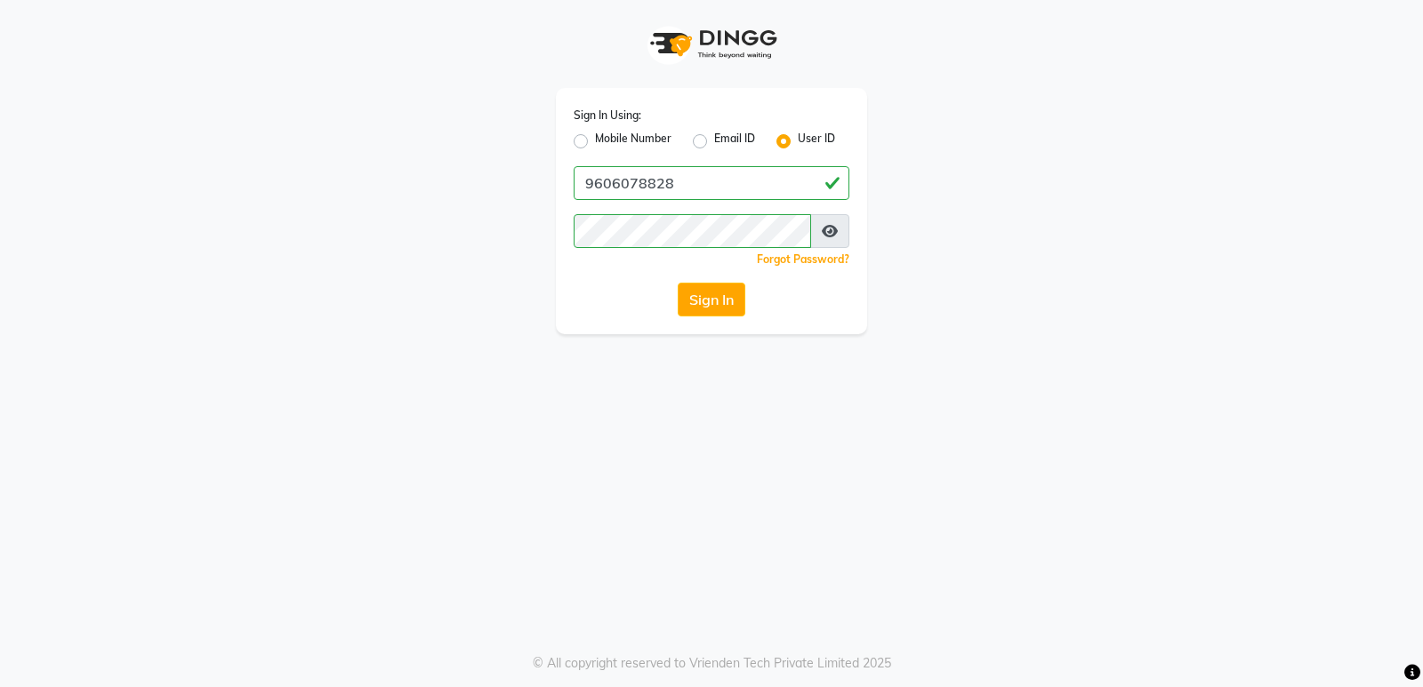
click at [798, 141] on label "User ID" at bounding box center [816, 141] width 37 height 21
click at [798, 141] on input "User ID" at bounding box center [804, 137] width 12 height 12
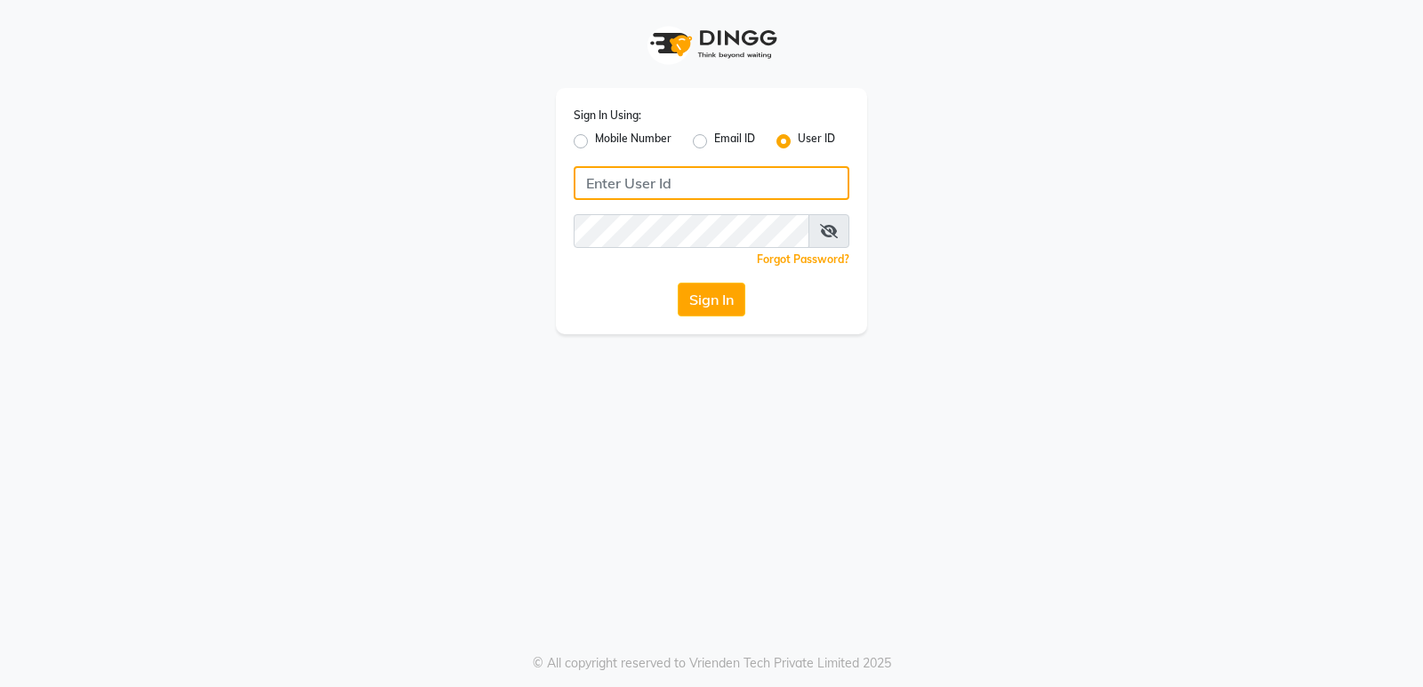
type input "9606078828"
click at [660, 176] on input "9606078828" at bounding box center [712, 183] width 276 height 34
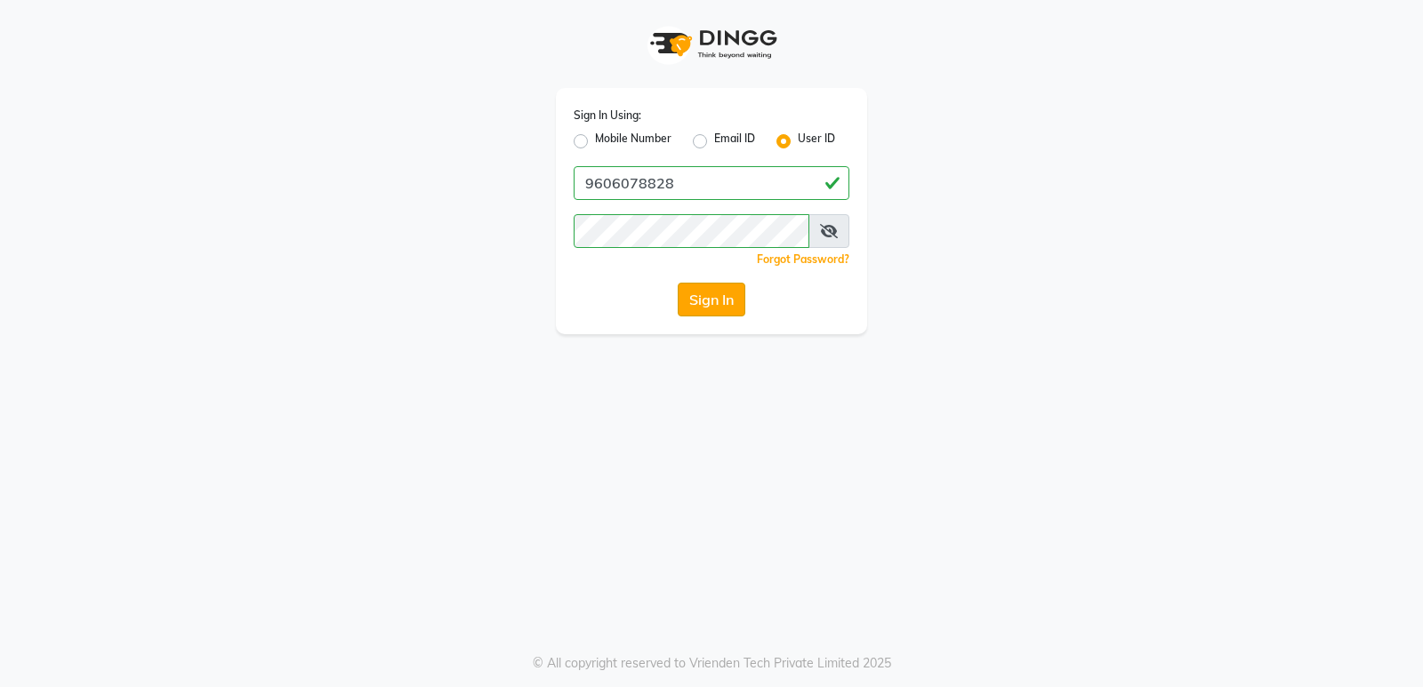
click at [718, 297] on button "Sign In" at bounding box center [712, 300] width 68 height 34
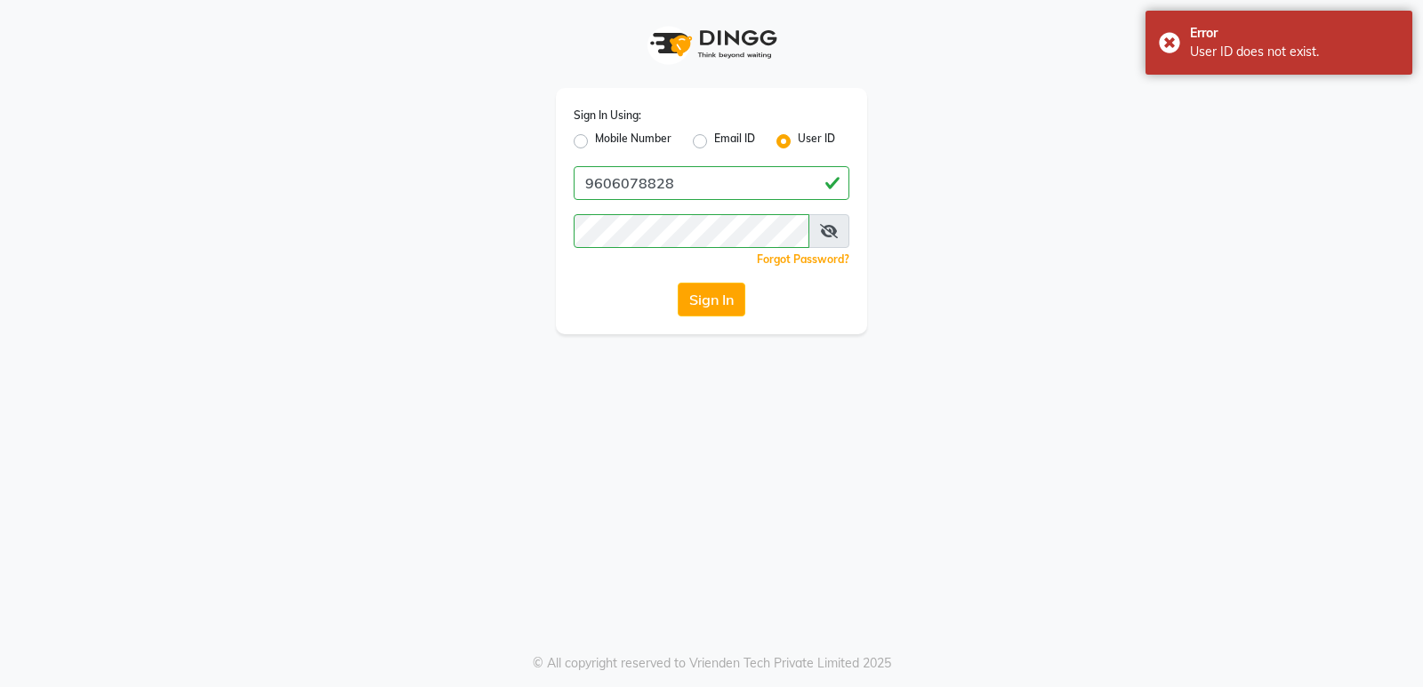
click at [708, 136] on div "Email ID" at bounding box center [724, 141] width 62 height 21
click at [714, 140] on label "Email ID" at bounding box center [734, 141] width 41 height 21
click at [714, 140] on input "Email ID" at bounding box center [720, 137] width 12 height 12
radio input "true"
radio input "false"
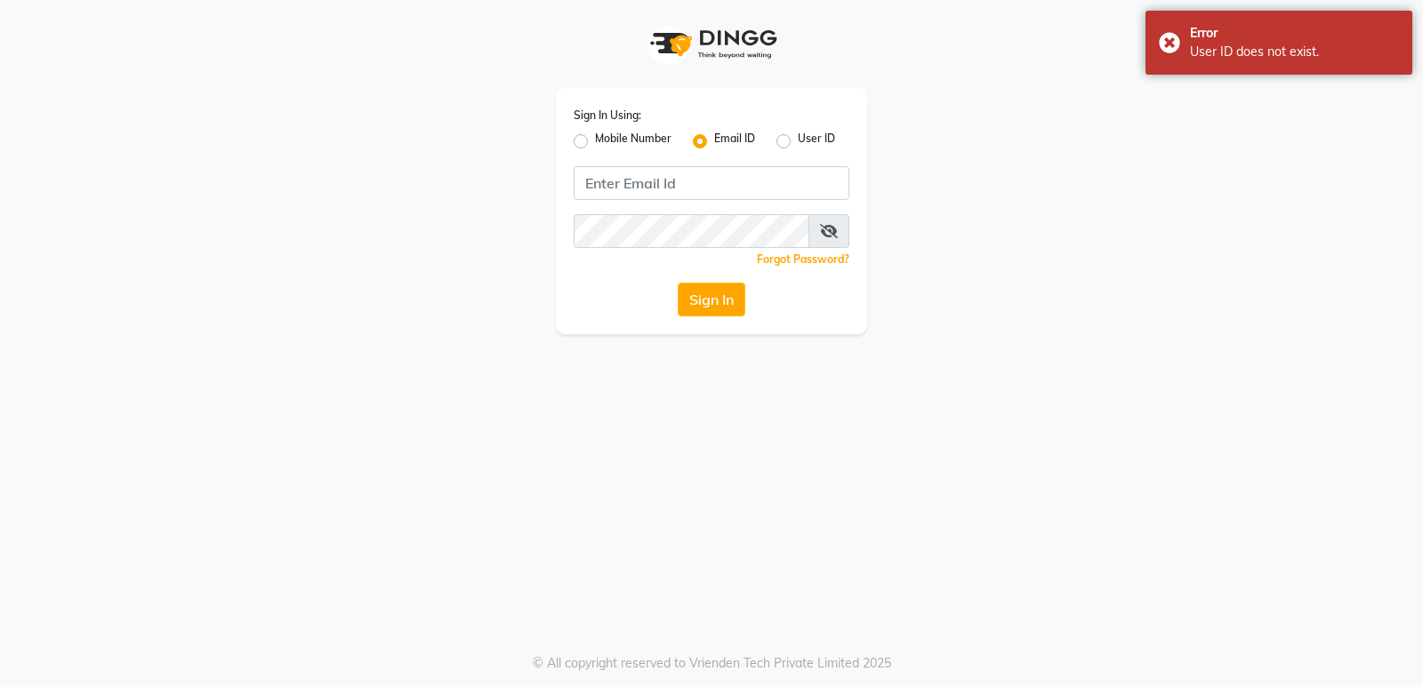
click at [588, 139] on div "Mobile Number" at bounding box center [623, 141] width 98 height 21
click at [595, 137] on label "Mobile Number" at bounding box center [633, 141] width 76 height 21
click at [595, 137] on input "Mobile Number" at bounding box center [601, 137] width 12 height 12
radio input "true"
radio input "false"
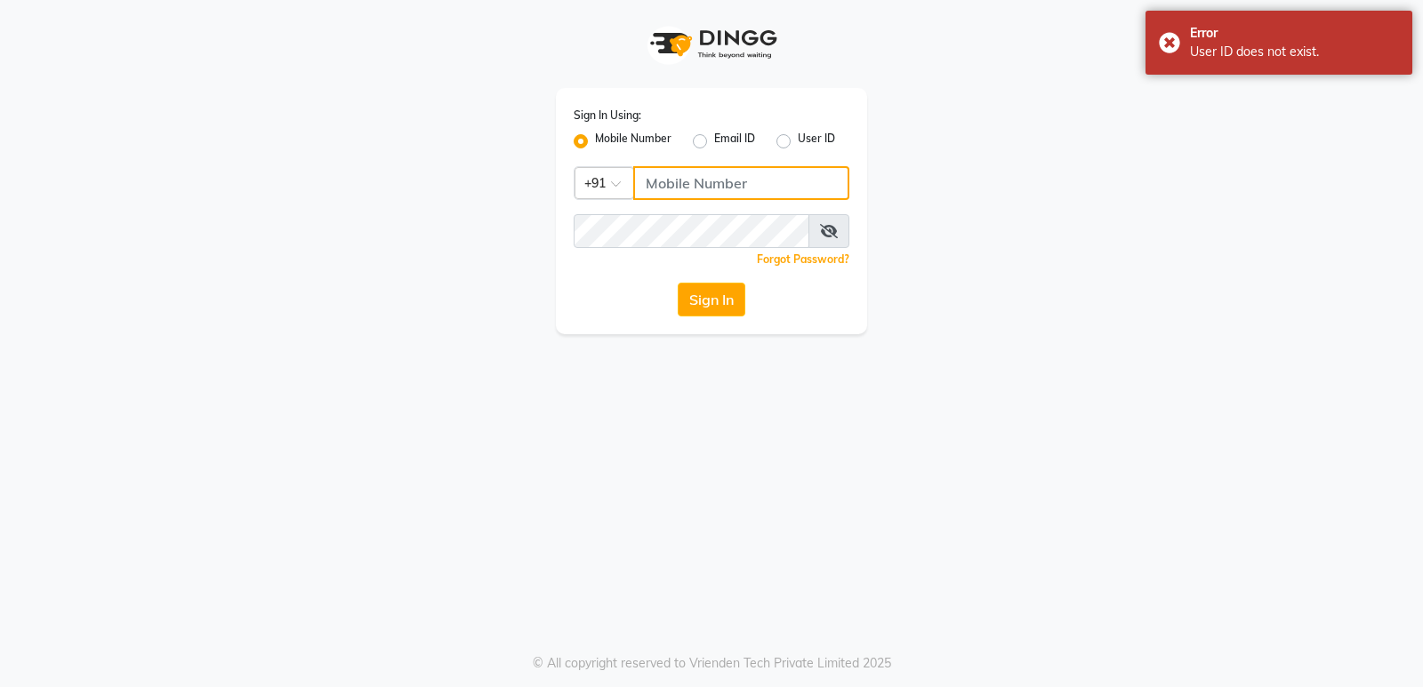
click at [734, 172] on input "Username" at bounding box center [741, 183] width 216 height 34
click at [798, 135] on label "User ID" at bounding box center [816, 141] width 37 height 21
click at [798, 135] on input "User ID" at bounding box center [804, 137] width 12 height 12
radio input "true"
radio input "false"
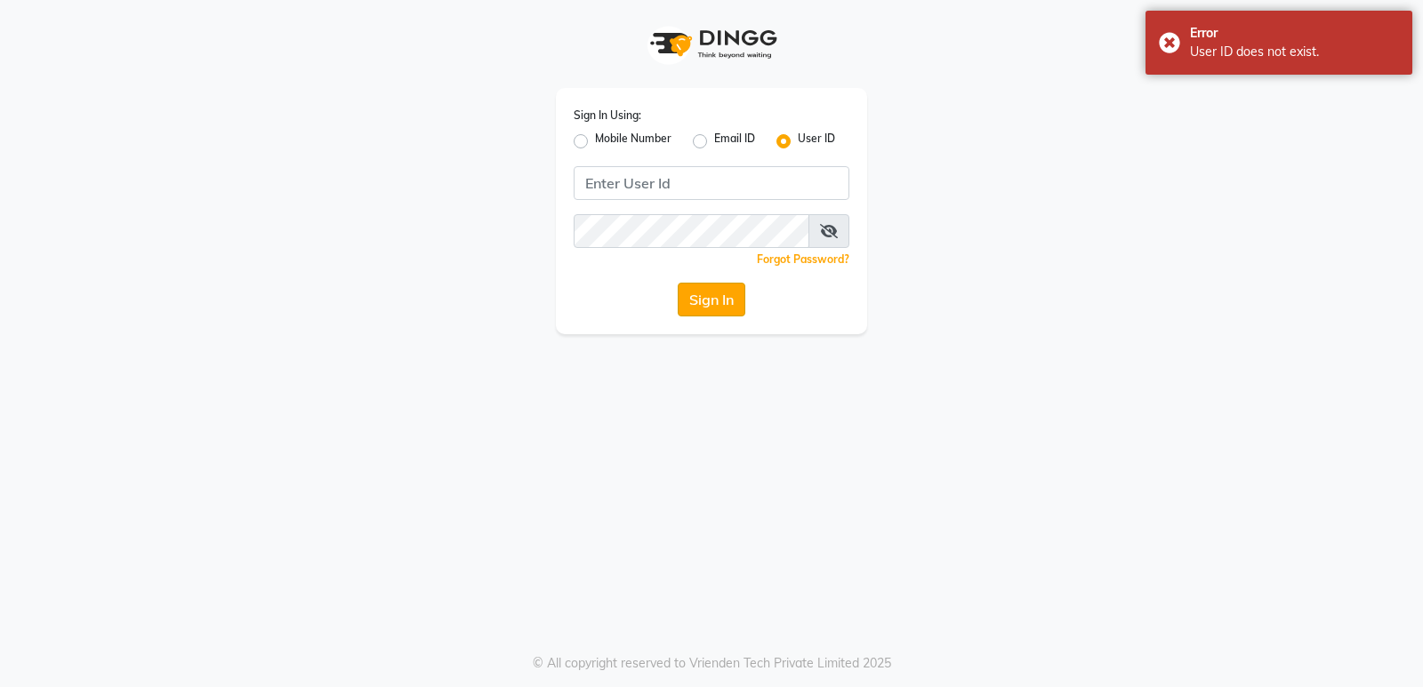
click at [709, 301] on button "Sign In" at bounding box center [712, 300] width 68 height 34
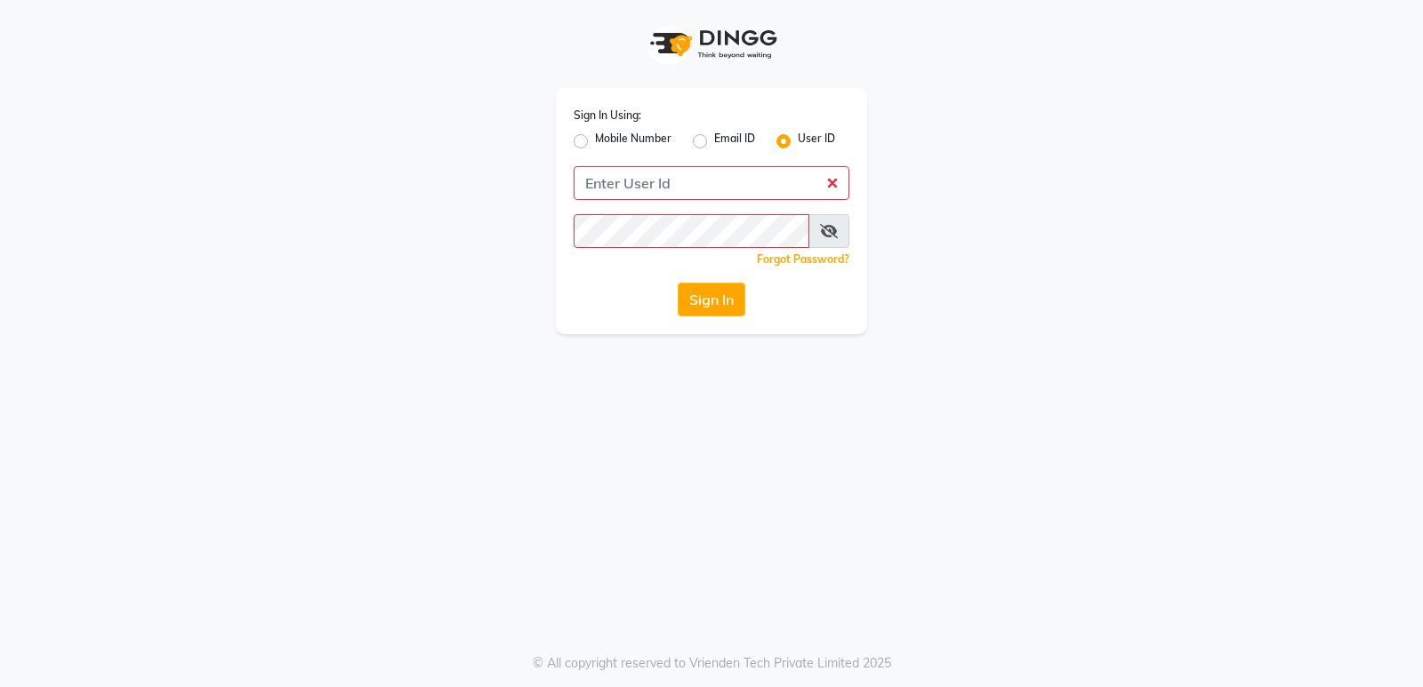
click at [733, 200] on div "Sign In Using: Mobile Number Email ID User ID Remember me Forgot Password? Sign…" at bounding box center [711, 211] width 311 height 246
click at [713, 180] on input "Username" at bounding box center [712, 183] width 276 height 34
type input "9606078828"
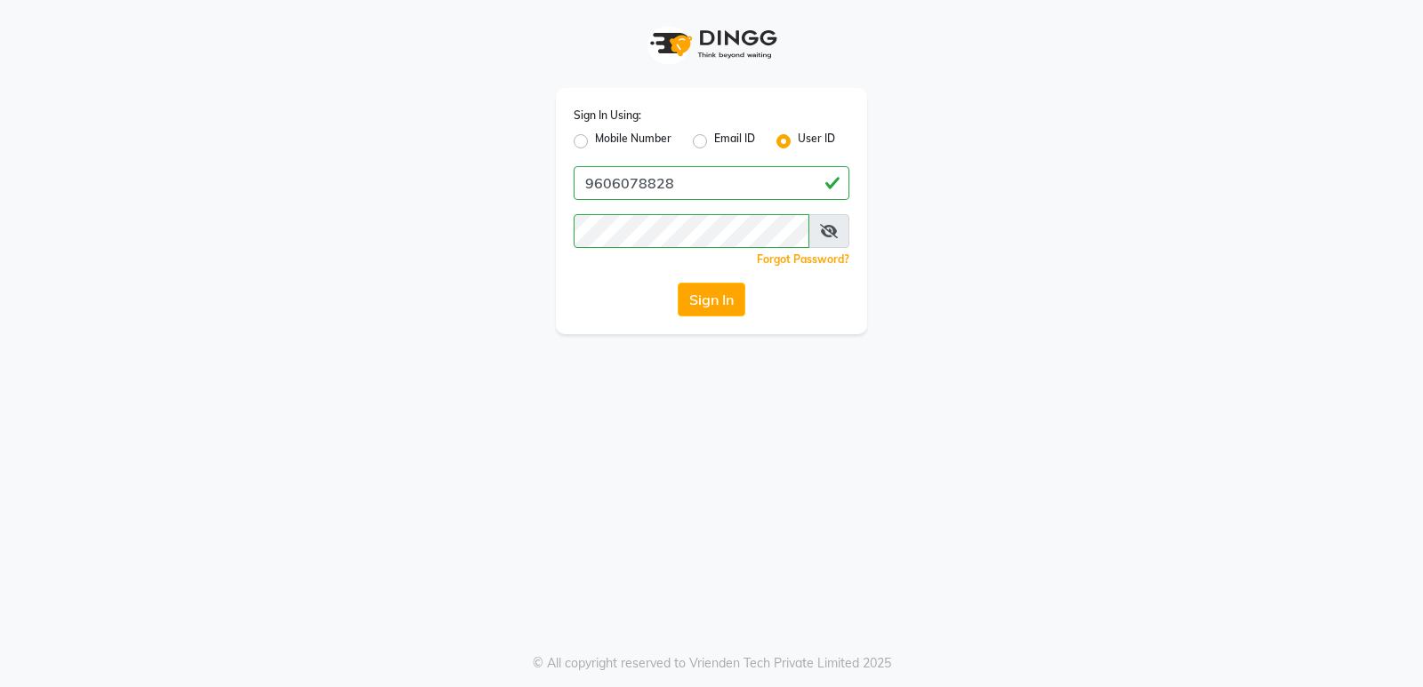
click at [701, 294] on button "Sign In" at bounding box center [712, 300] width 68 height 34
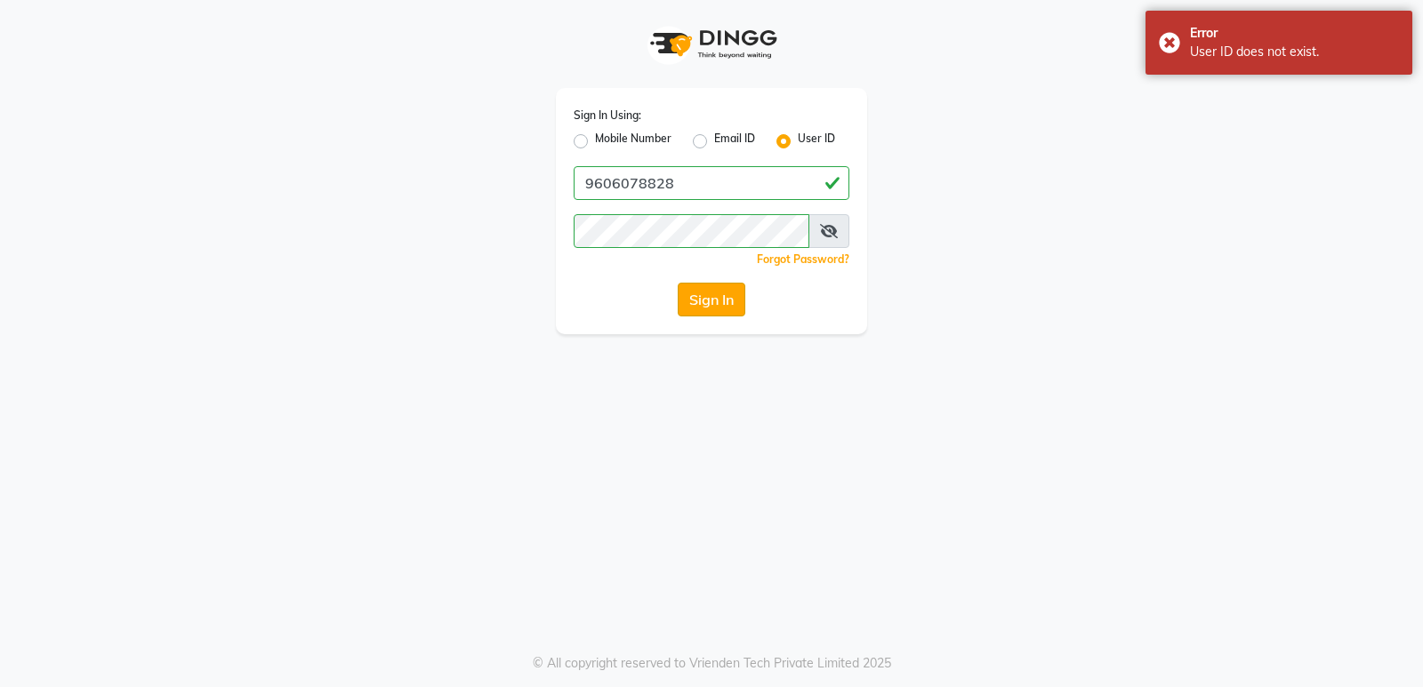
click at [702, 294] on button "Sign In" at bounding box center [712, 300] width 68 height 34
click at [702, 293] on button "Sign In" at bounding box center [712, 300] width 68 height 34
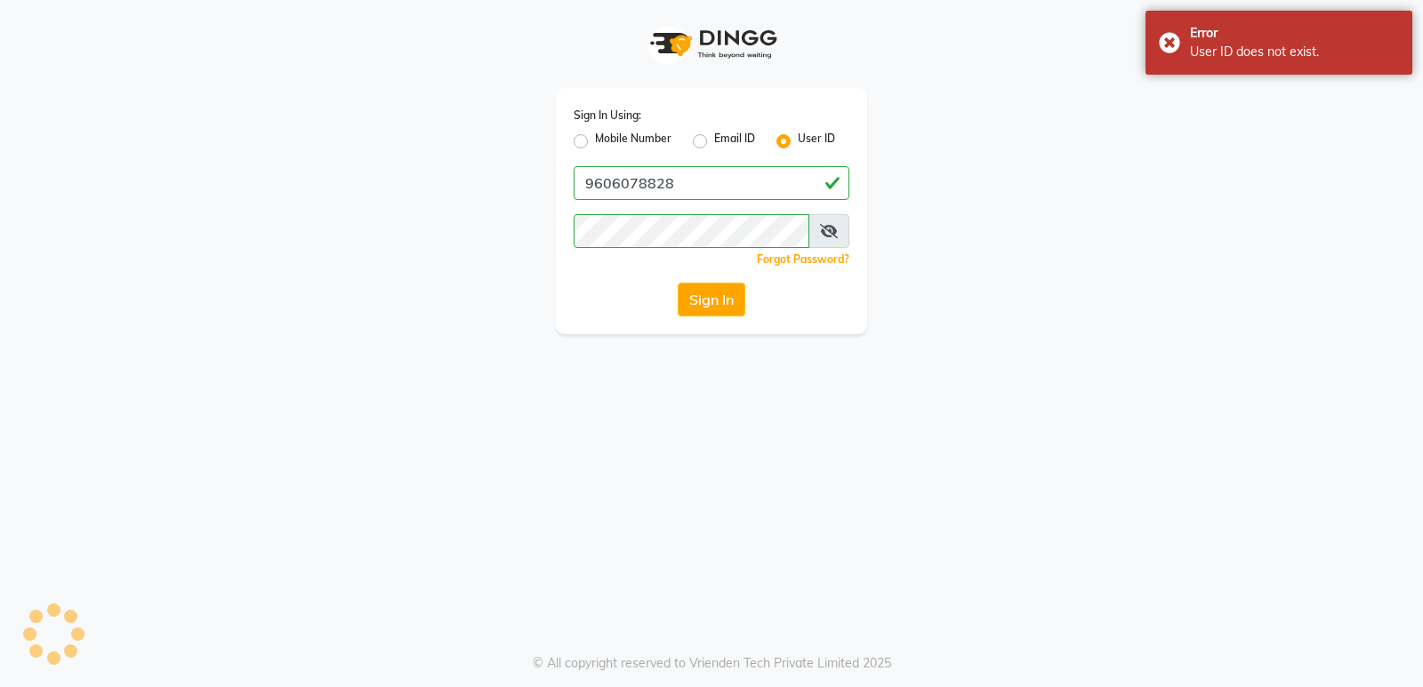
click at [702, 293] on button "Sign In" at bounding box center [712, 300] width 68 height 34
click at [701, 186] on input "9606078828" at bounding box center [712, 183] width 276 height 34
click at [1139, 127] on div "Sign In Using: Mobile Number Email ID User ID 9606078828 Remember me Forgot Pas…" at bounding box center [712, 167] width 1014 height 334
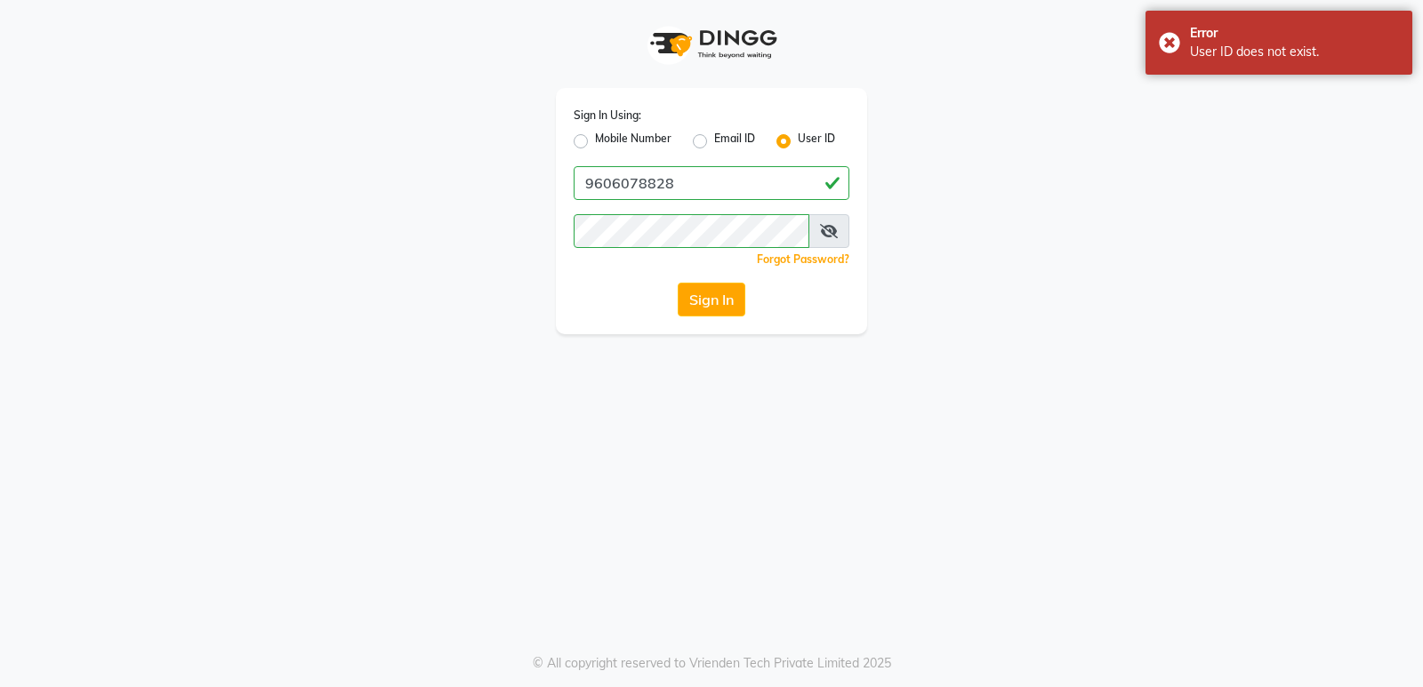
click at [813, 229] on span at bounding box center [828, 231] width 41 height 34
click at [829, 230] on icon at bounding box center [829, 231] width 18 height 14
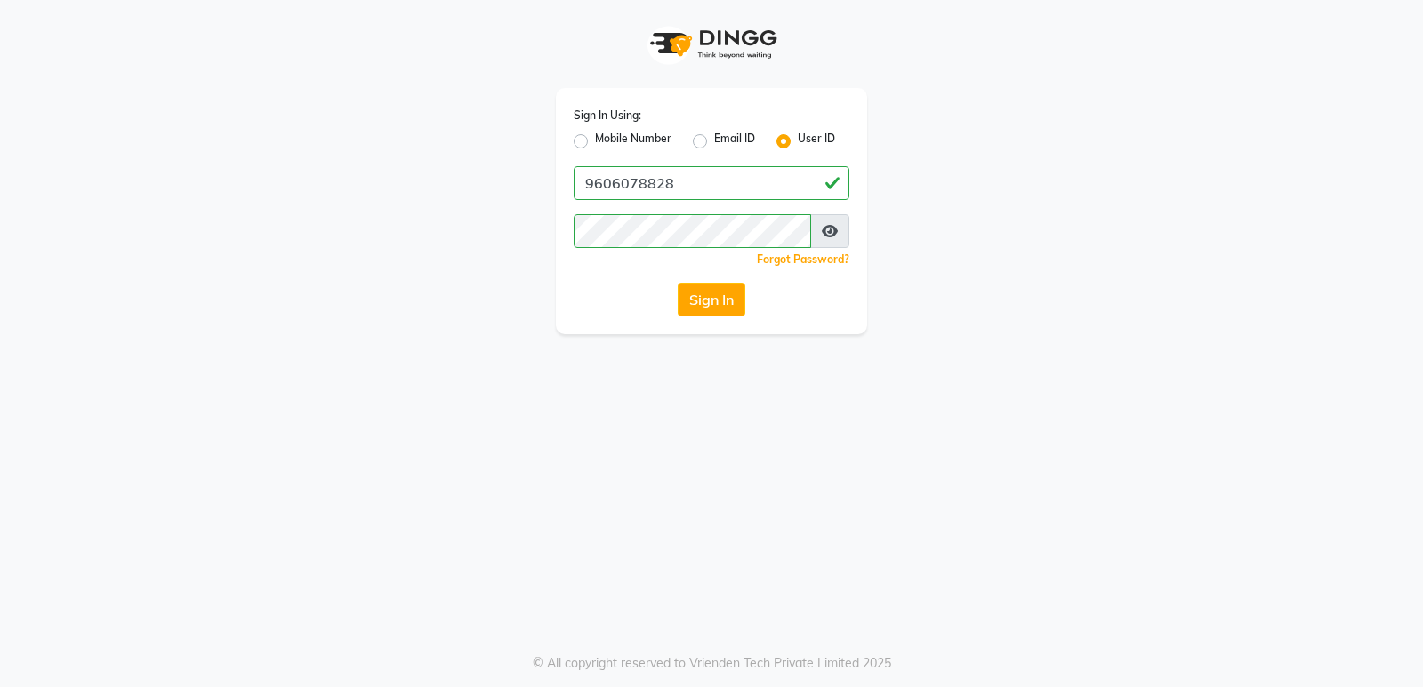
click at [595, 142] on label "Mobile Number" at bounding box center [633, 141] width 76 height 21
click at [595, 142] on input "Mobile Number" at bounding box center [601, 137] width 12 height 12
radio input "true"
radio input "false"
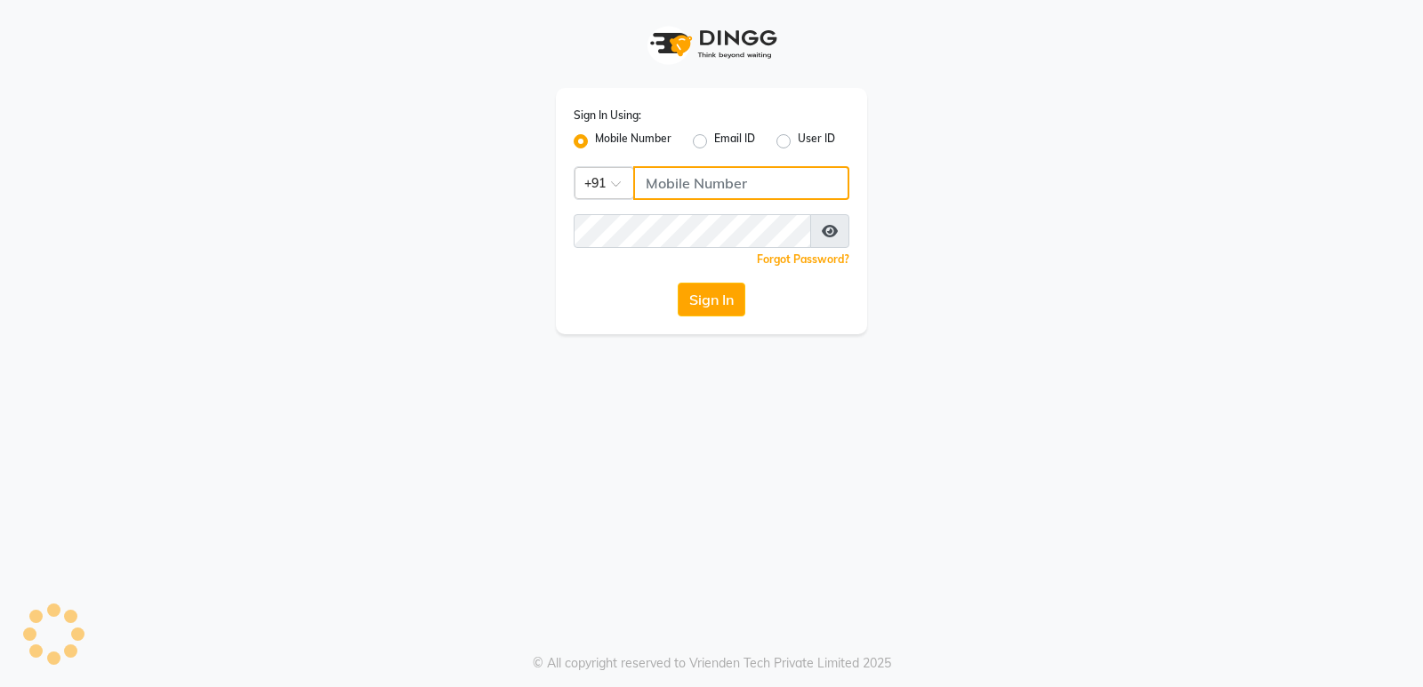
click at [680, 181] on input "Username" at bounding box center [741, 183] width 216 height 34
type input "9606078828"
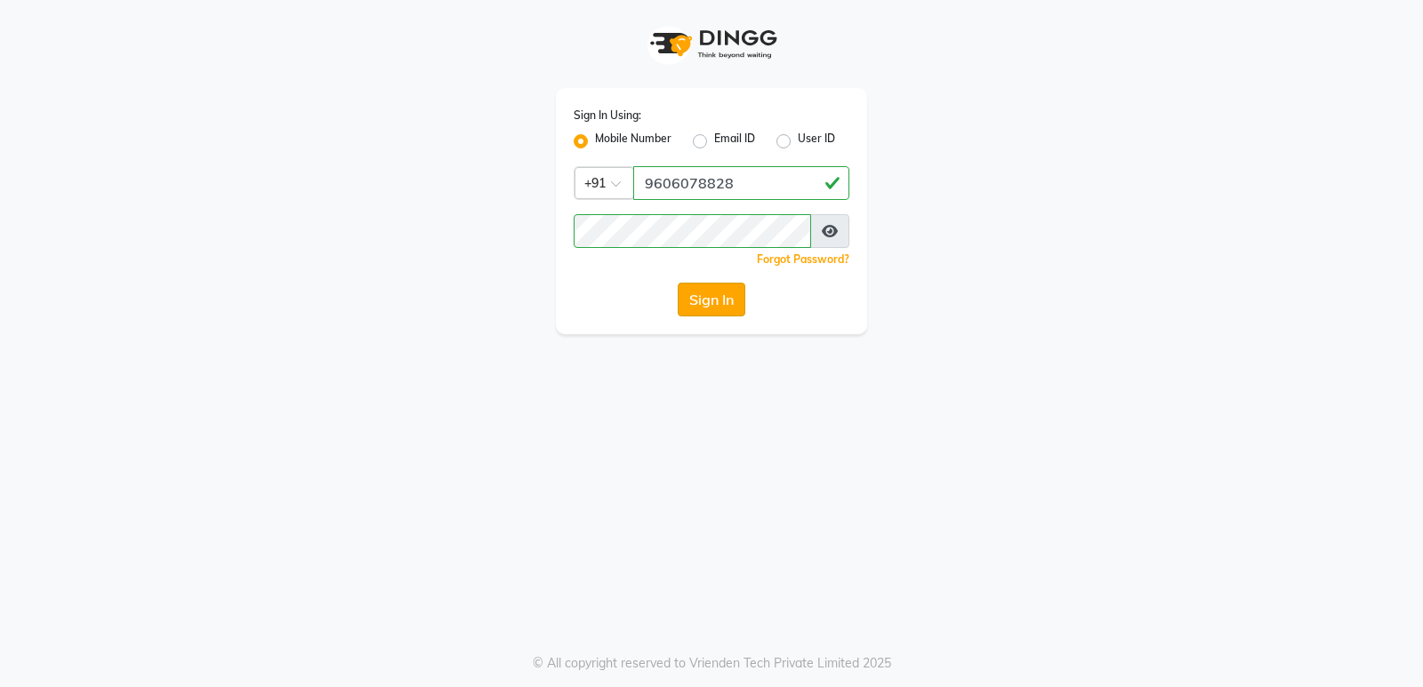
click at [714, 291] on button "Sign In" at bounding box center [712, 300] width 68 height 34
